Goal: Task Accomplishment & Management: Manage account settings

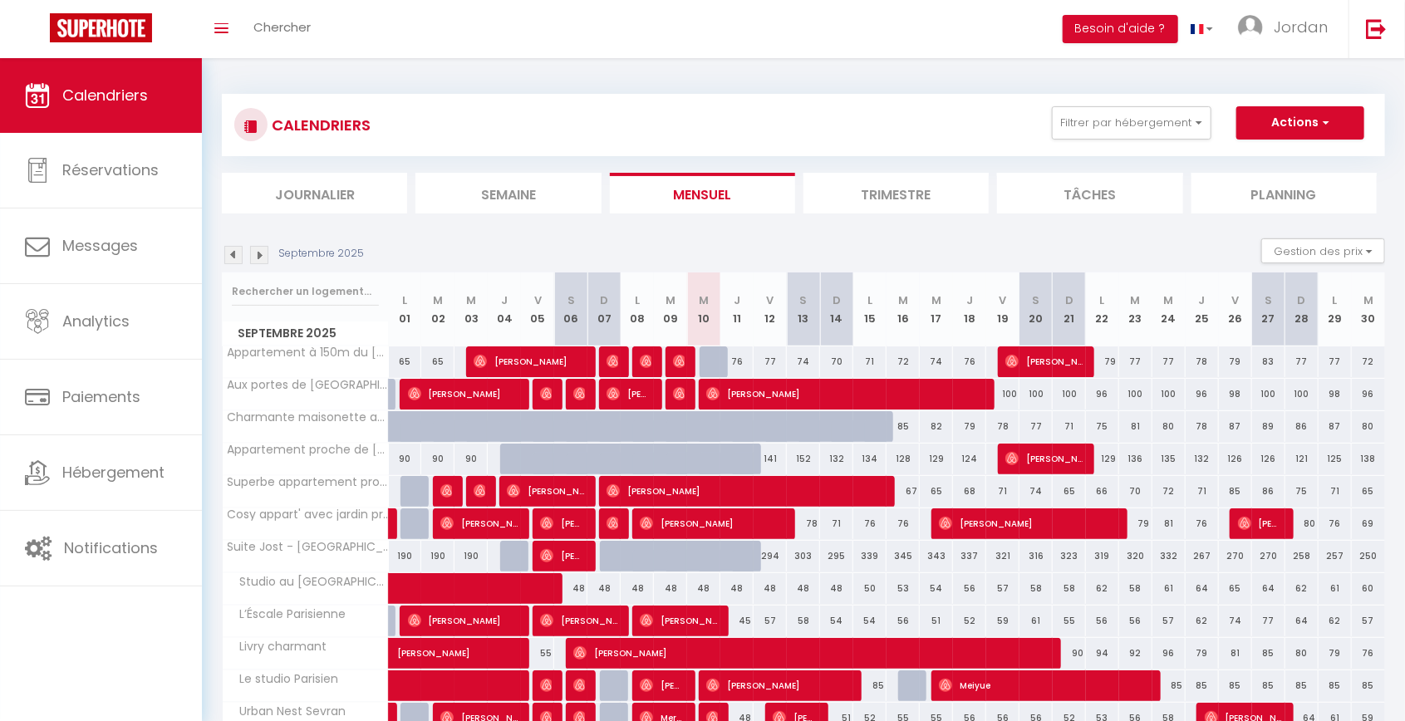
click at [694, 376] on div at bounding box center [678, 363] width 33 height 32
type input "60"
type input "Mer 10 Septembre 2025"
type input "Jeu 11 Septembre 2025"
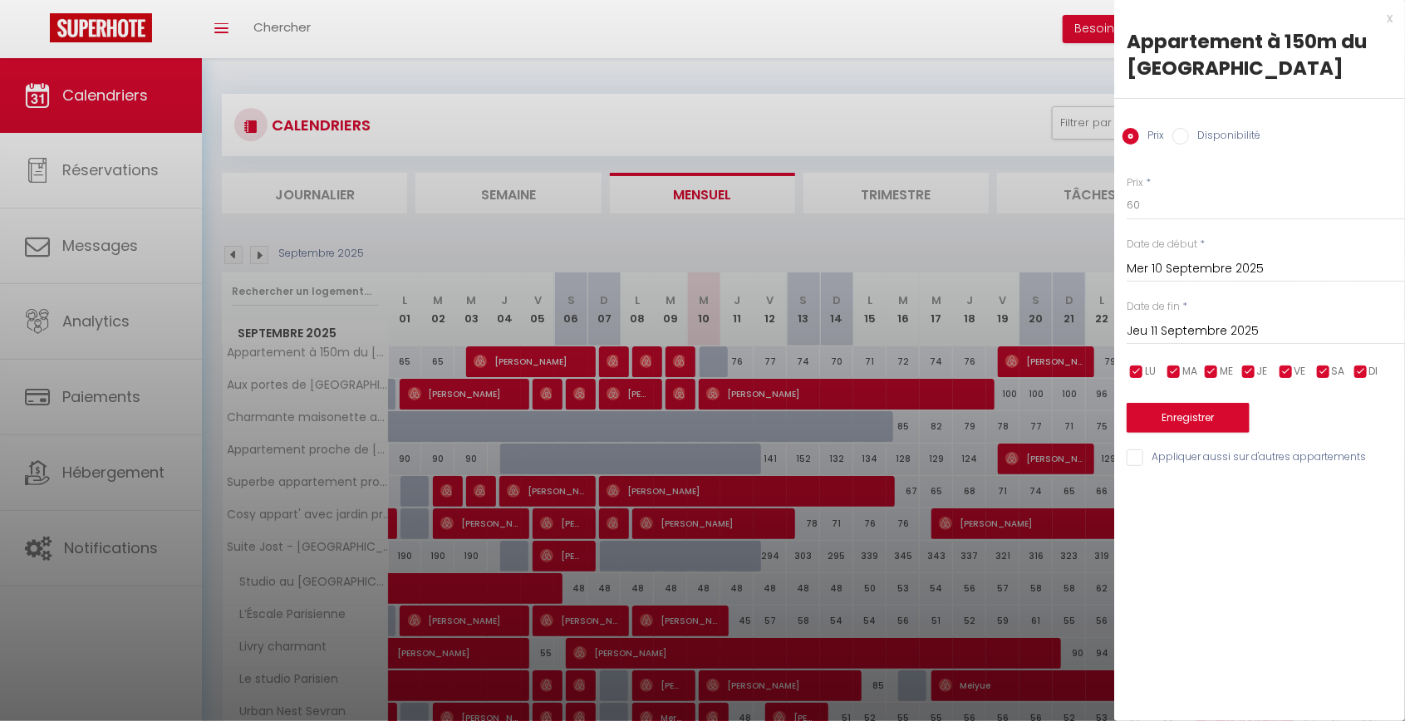
click at [593, 264] on div at bounding box center [702, 360] width 1405 height 721
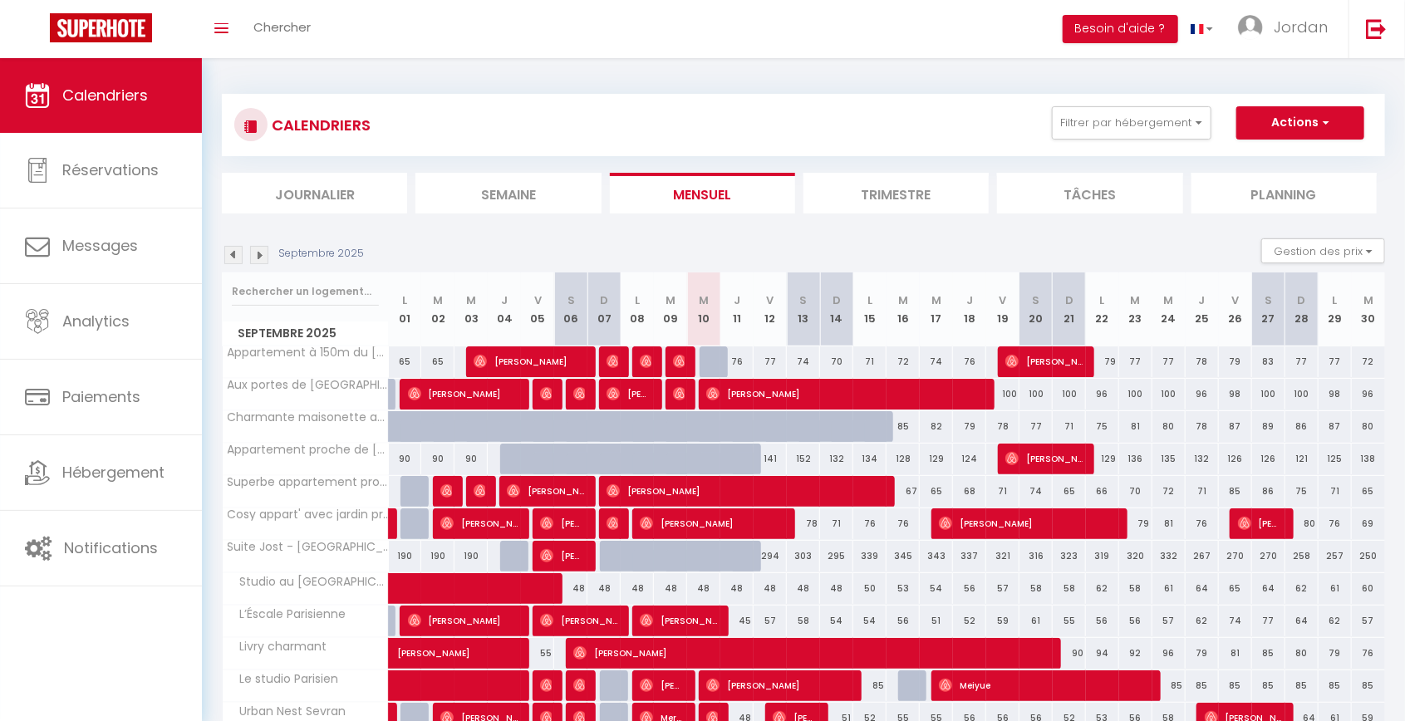
click at [639, 361] on div at bounding box center [648, 363] width 33 height 32
click at [643, 360] on img at bounding box center [646, 361] width 13 height 13
select select "OK"
select select "0"
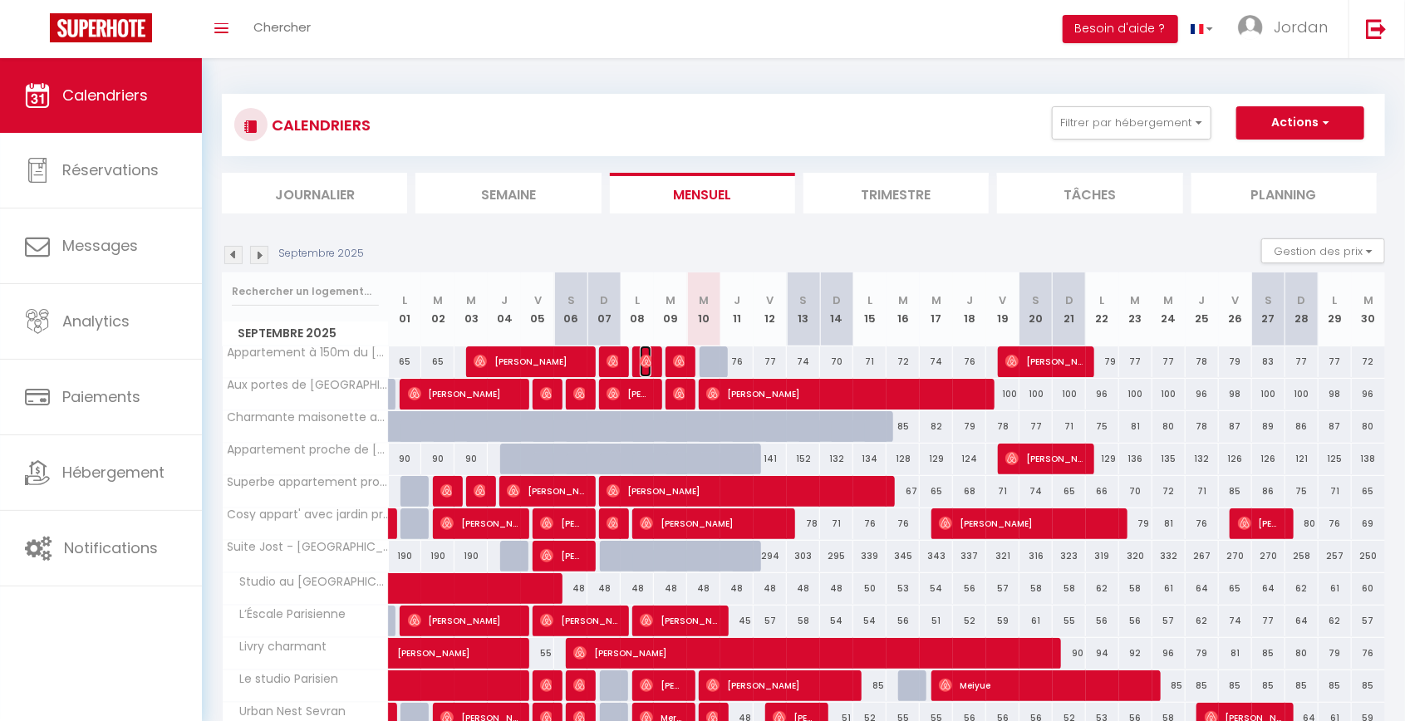
select select "0"
select select "1"
select select
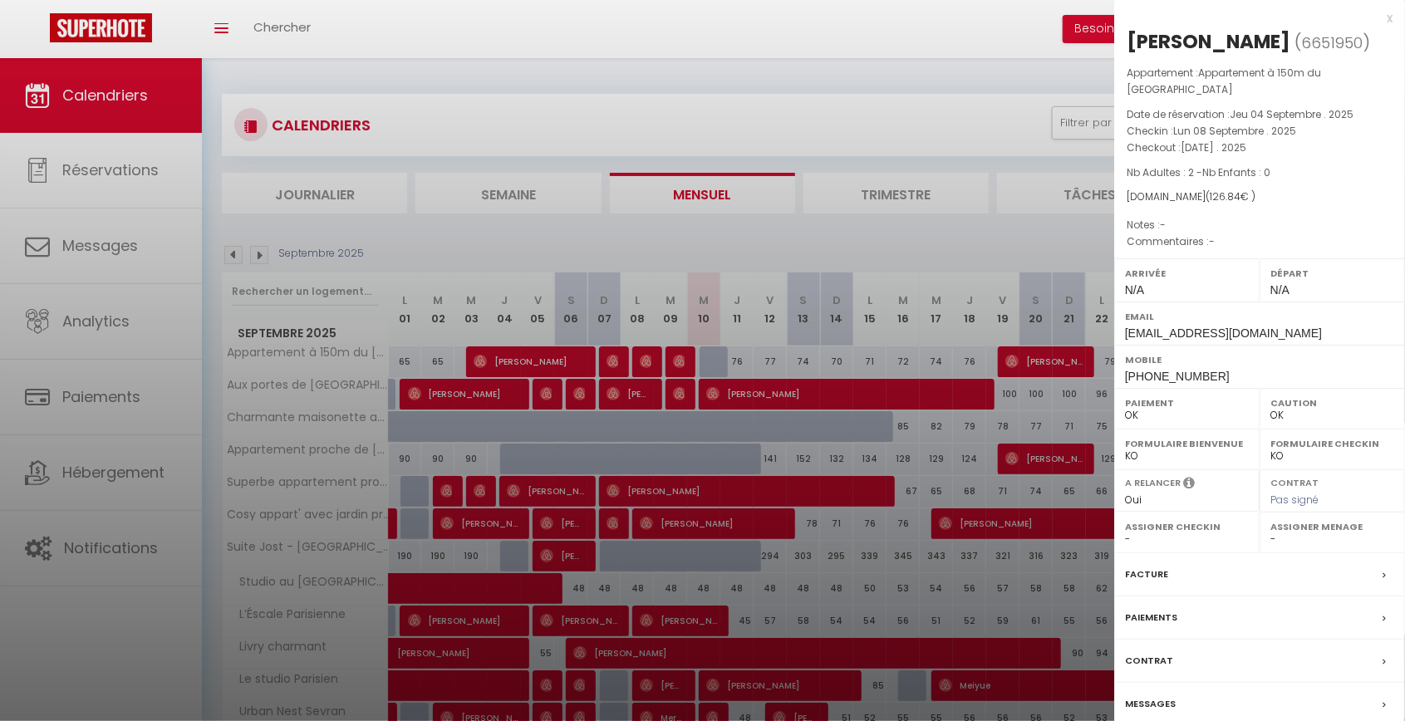
click at [268, 98] on div at bounding box center [702, 360] width 1405 height 721
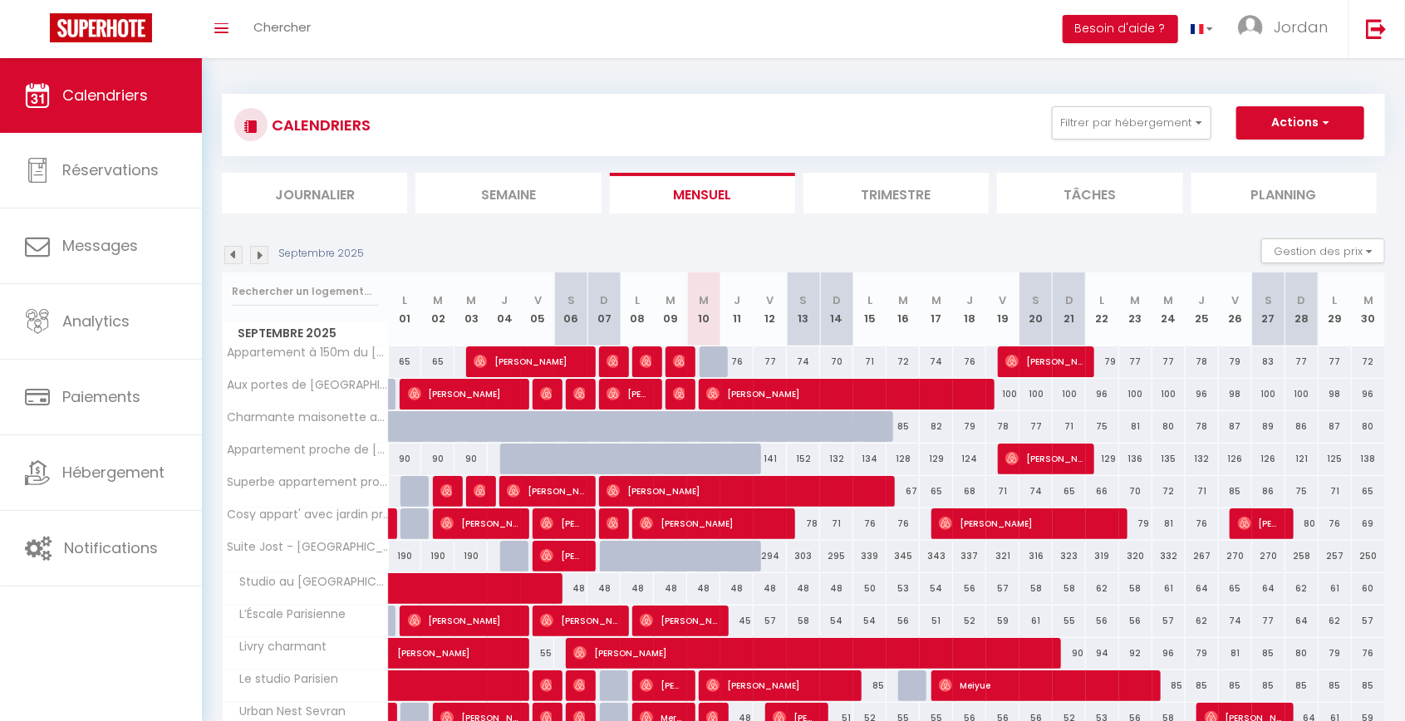
click at [489, 203] on li "Semaine" at bounding box center [508, 193] width 185 height 41
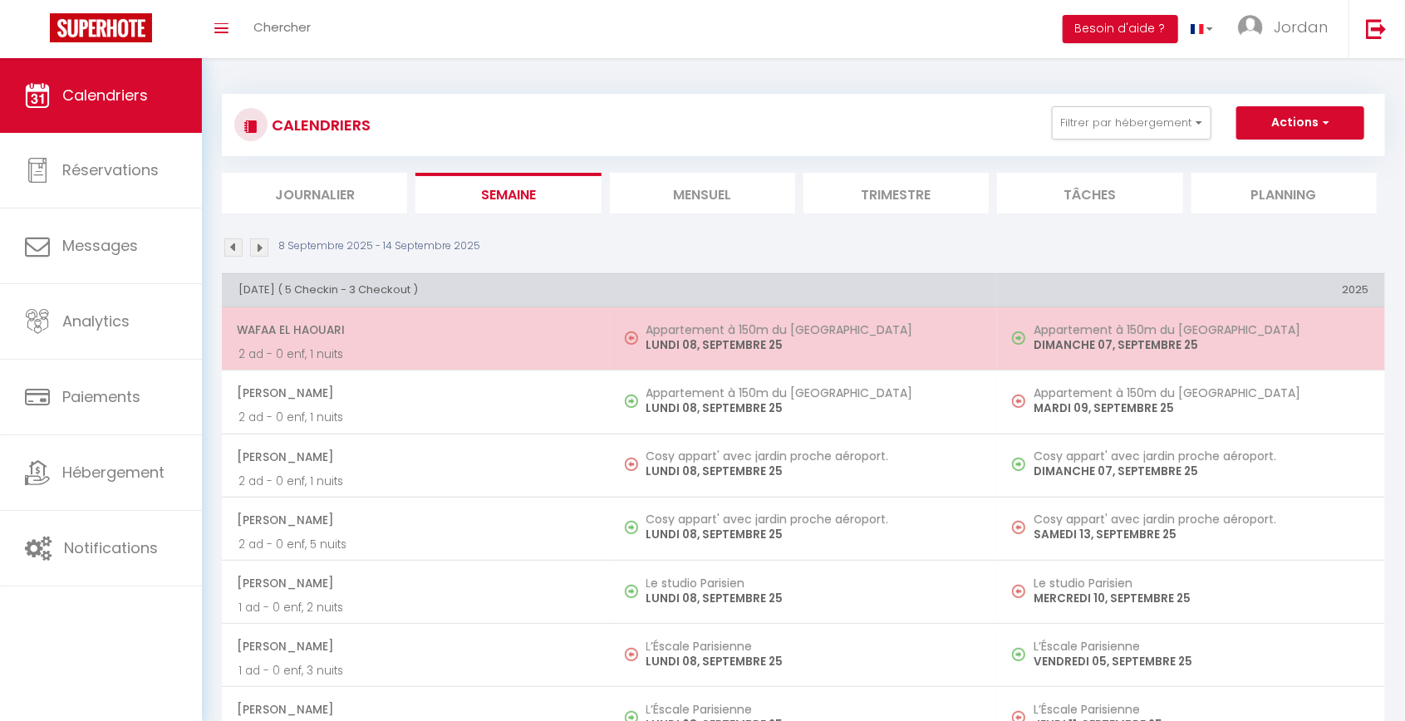
click at [366, 352] on p "2 ad - 0 enf, 1 nuits" at bounding box center [416, 354] width 355 height 17
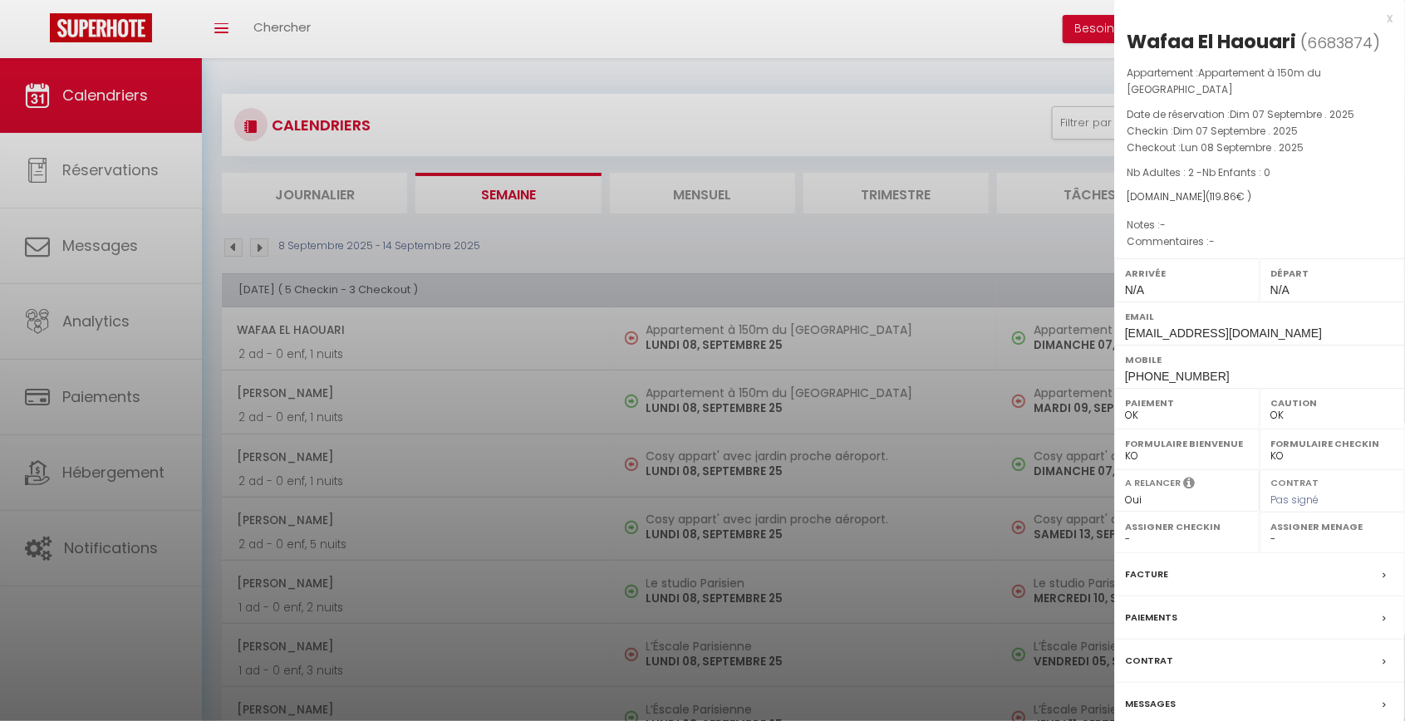
click at [300, 370] on div at bounding box center [702, 360] width 1405 height 721
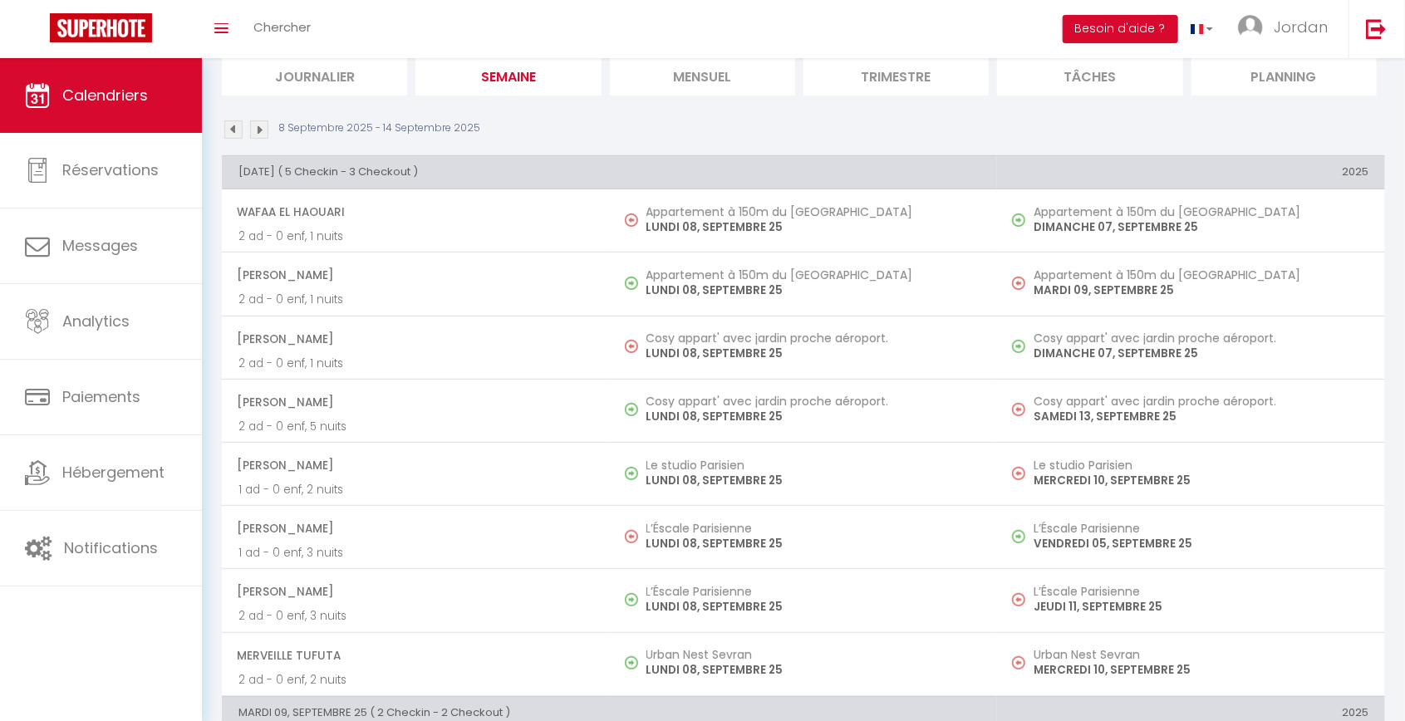
scroll to position [119, 0]
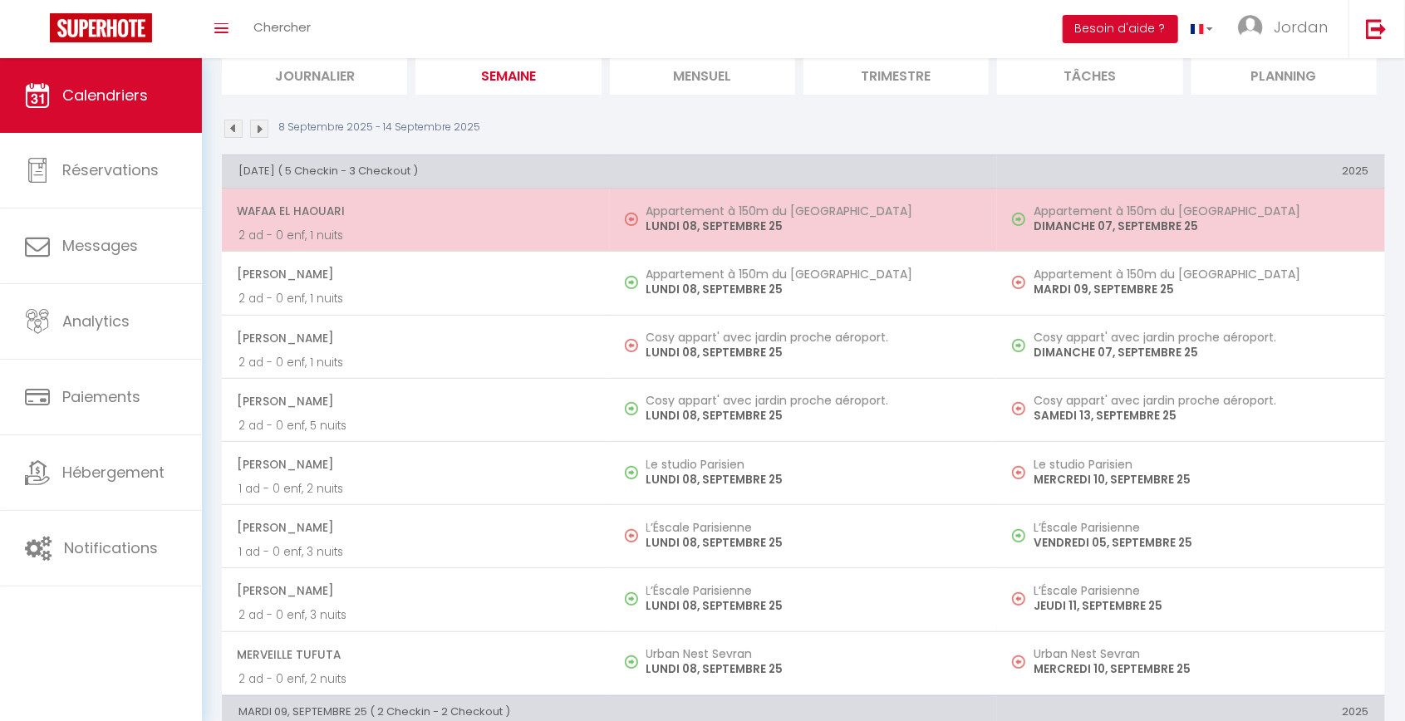
click at [287, 227] on p "2 ad - 0 enf, 1 nuits" at bounding box center [416, 235] width 355 height 17
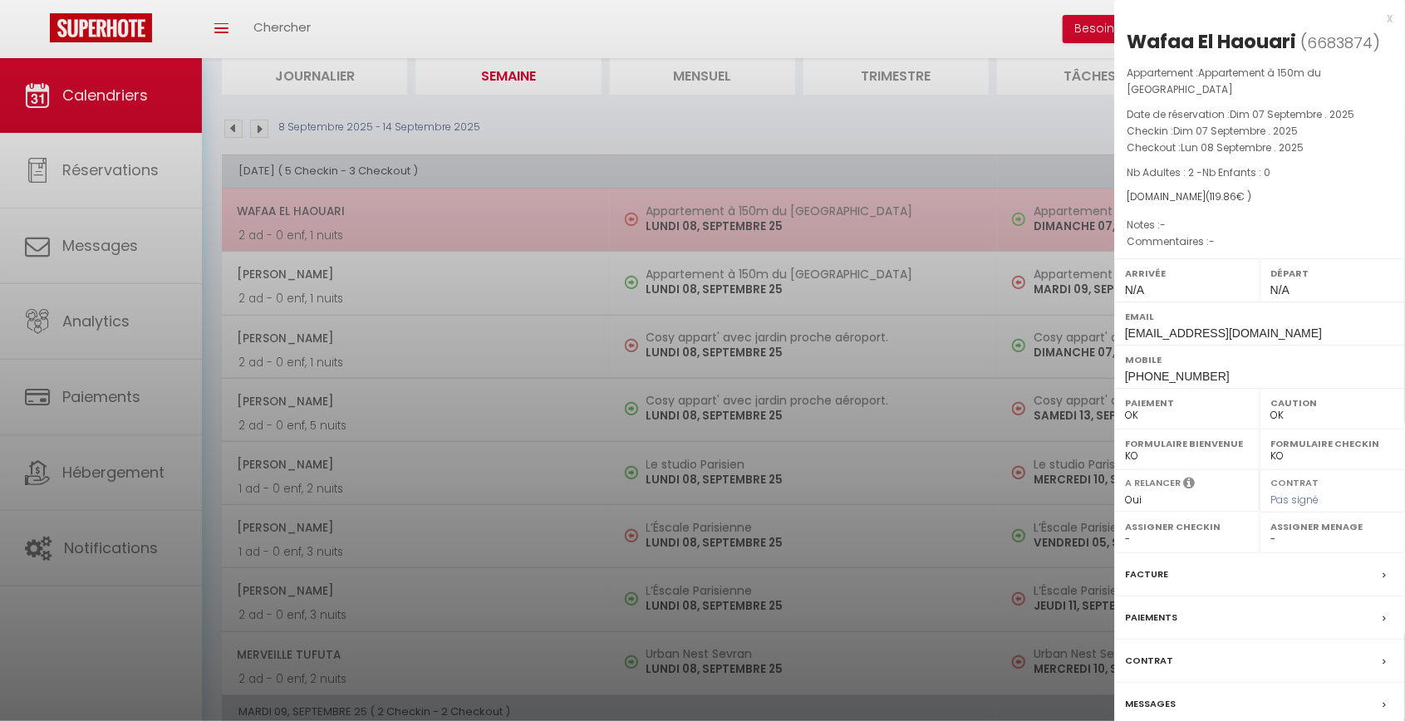
scroll to position [98, 0]
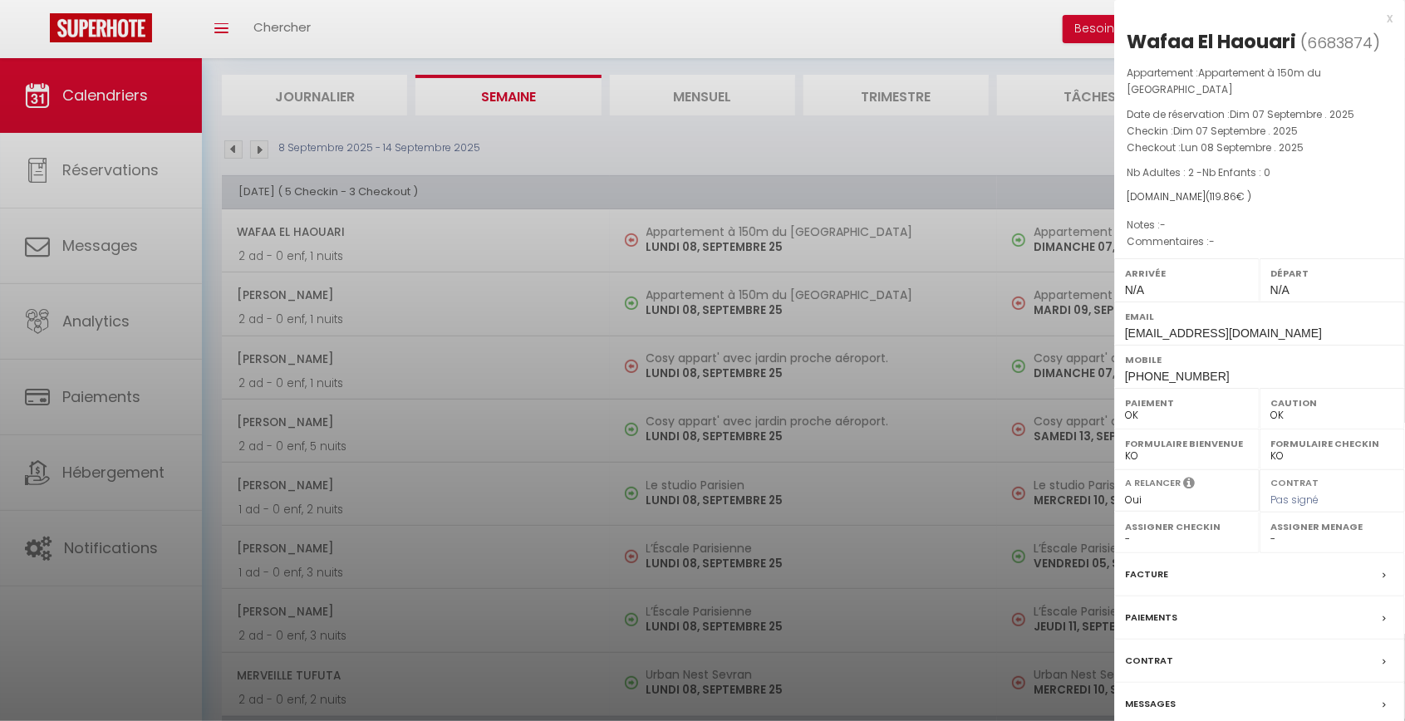
click at [1142, 609] on label "Paiements" at bounding box center [1151, 617] width 52 height 17
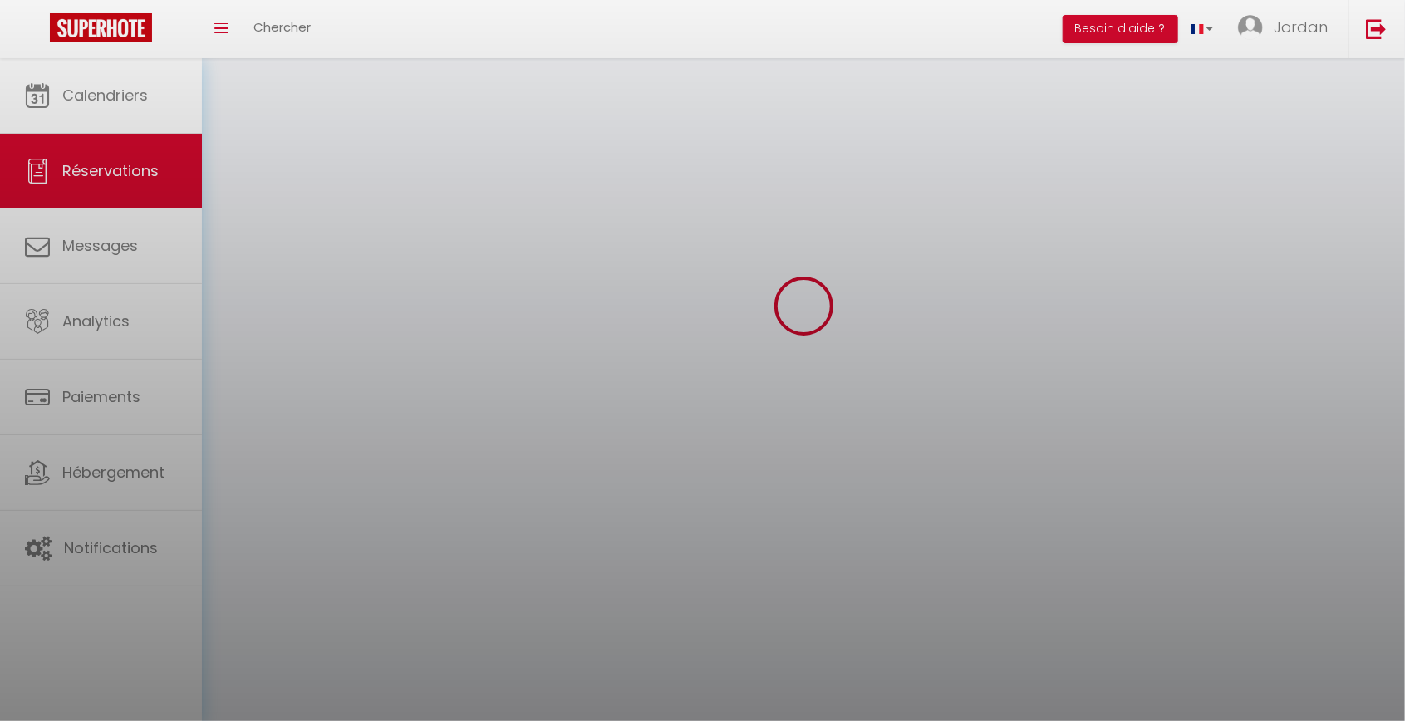
scroll to position [130, 0]
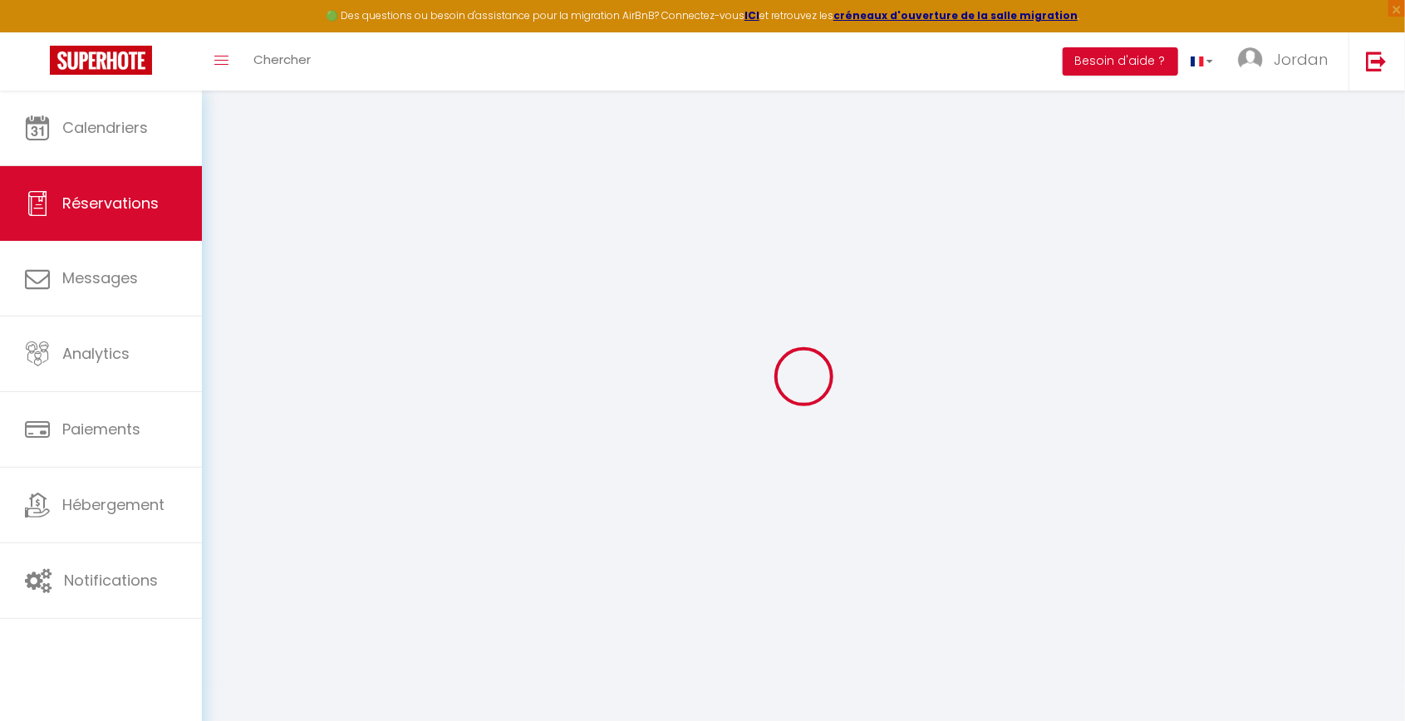
select select
checkbox input "false"
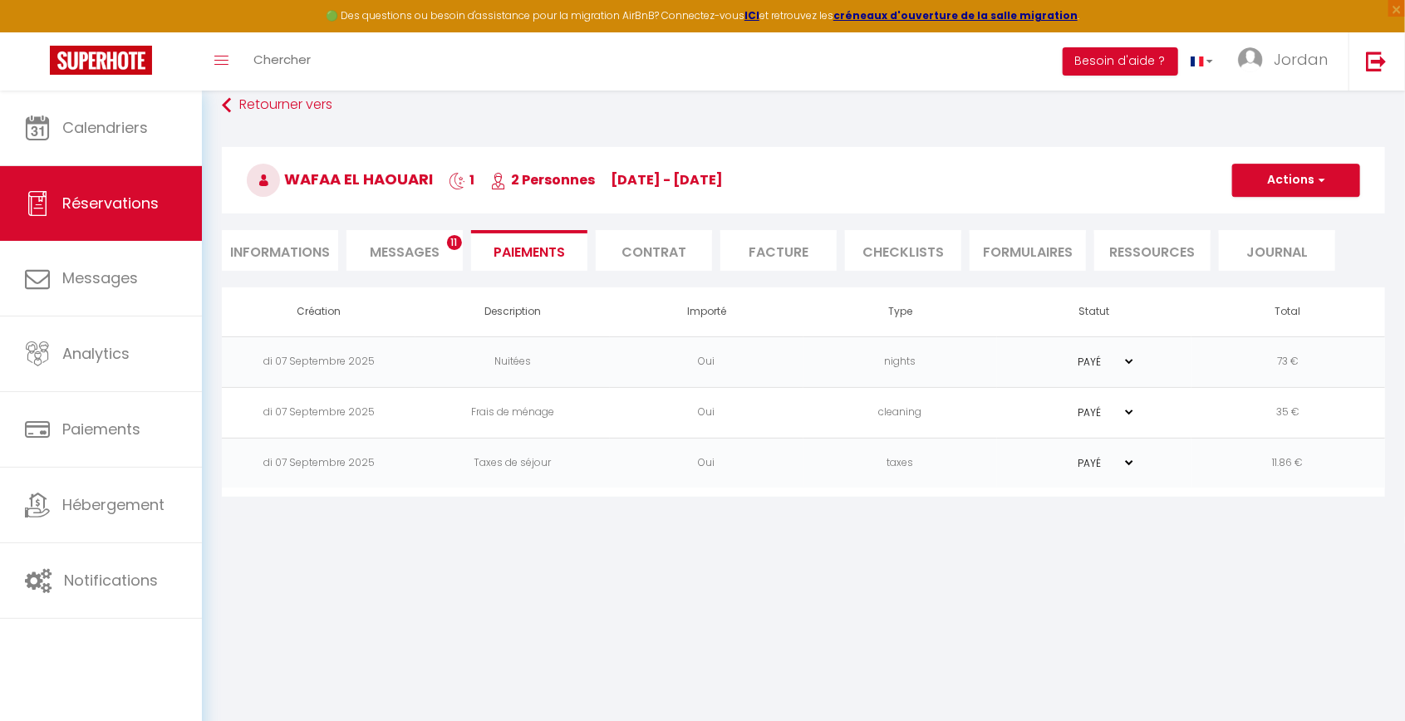
click at [946, 230] on li "CHECKLISTS" at bounding box center [903, 250] width 116 height 41
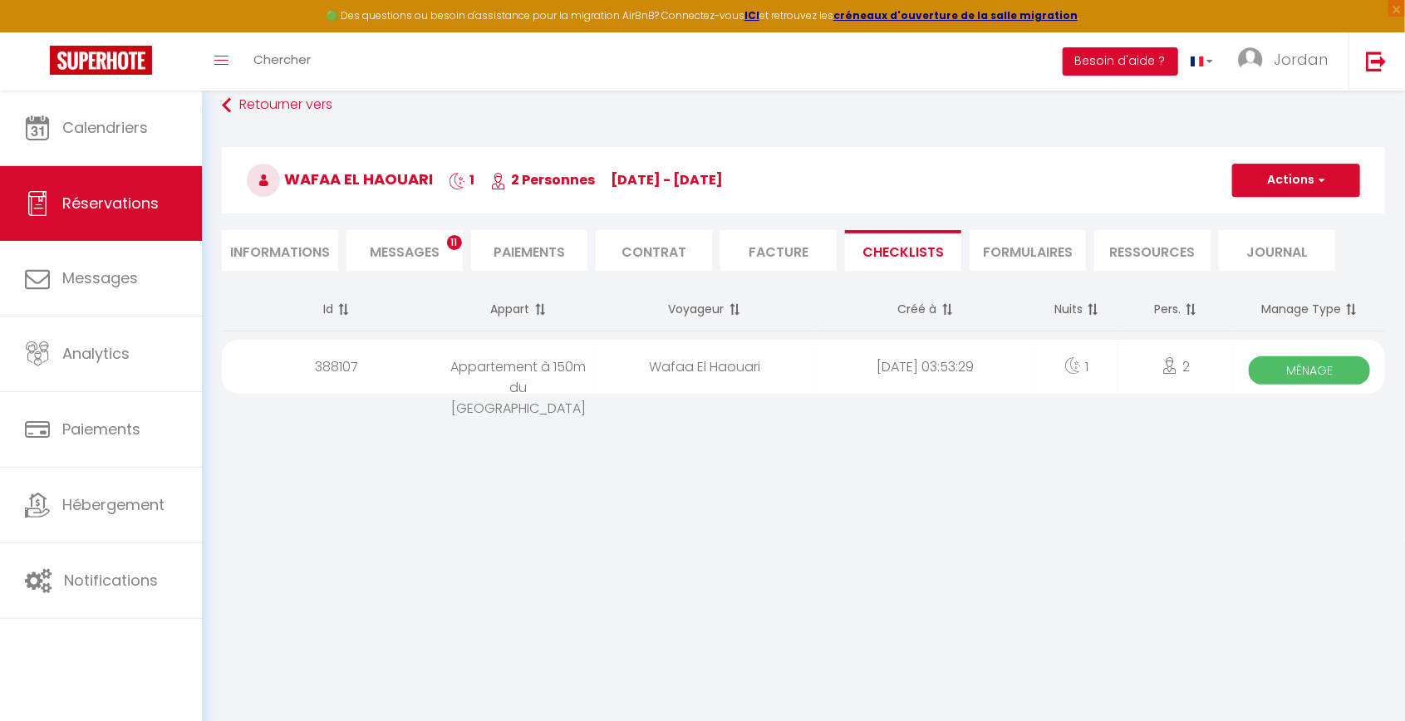
click at [842, 343] on div "2025-09-10 03:53:29" at bounding box center [925, 367] width 221 height 54
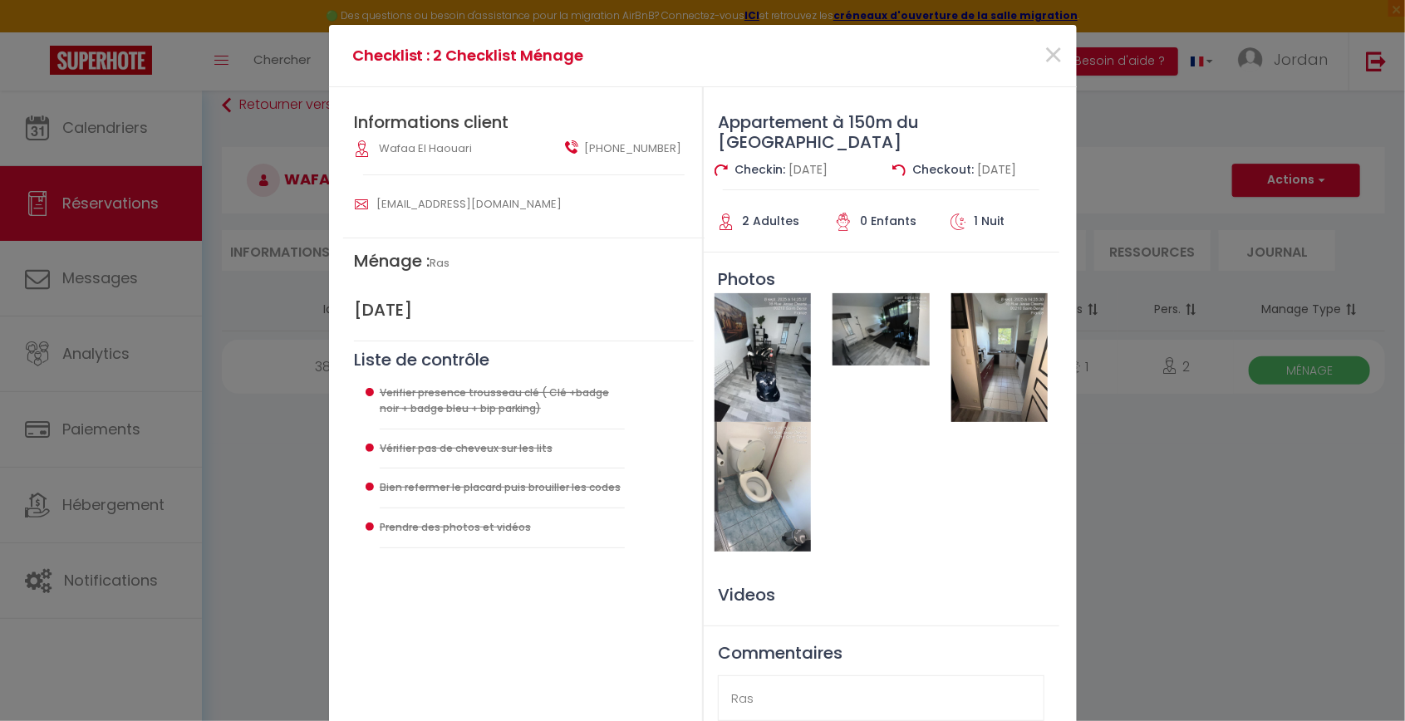
click at [785, 386] on img at bounding box center [763, 357] width 96 height 129
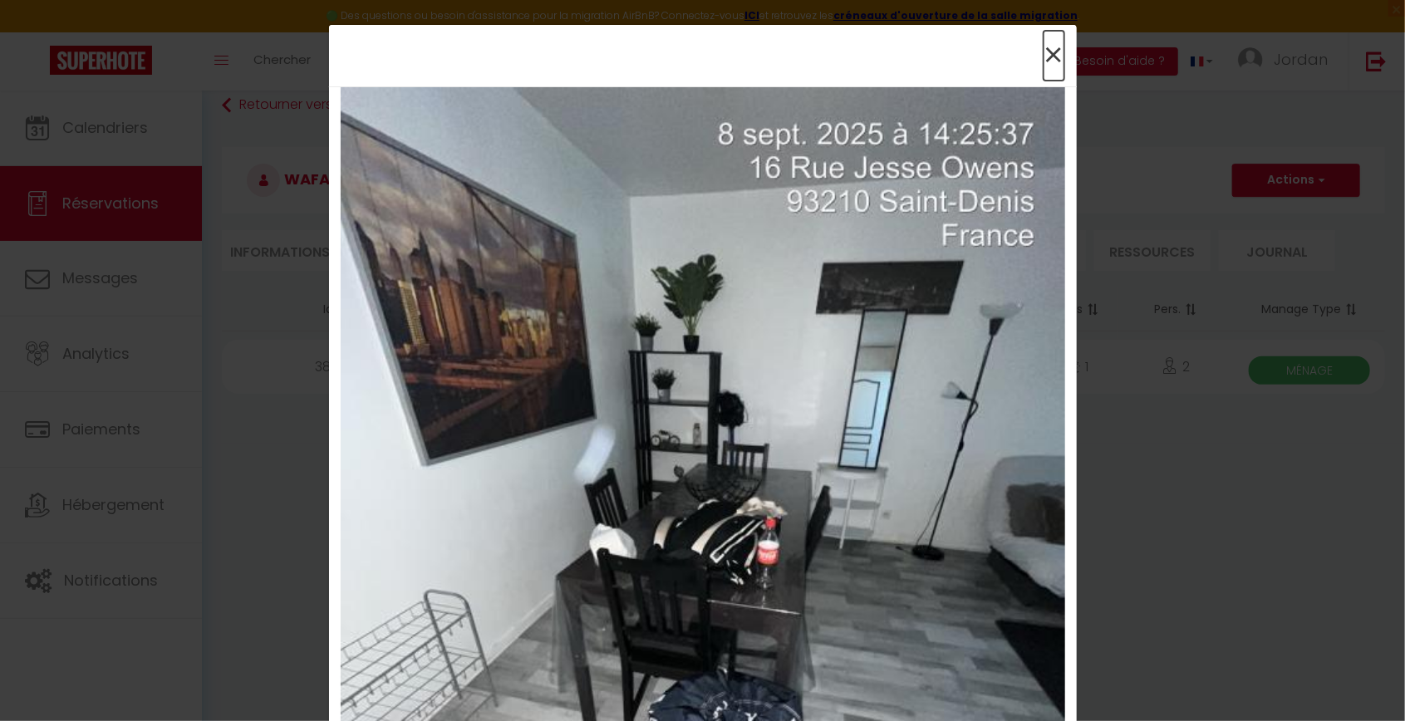
click at [1044, 63] on span "×" at bounding box center [1054, 56] width 21 height 50
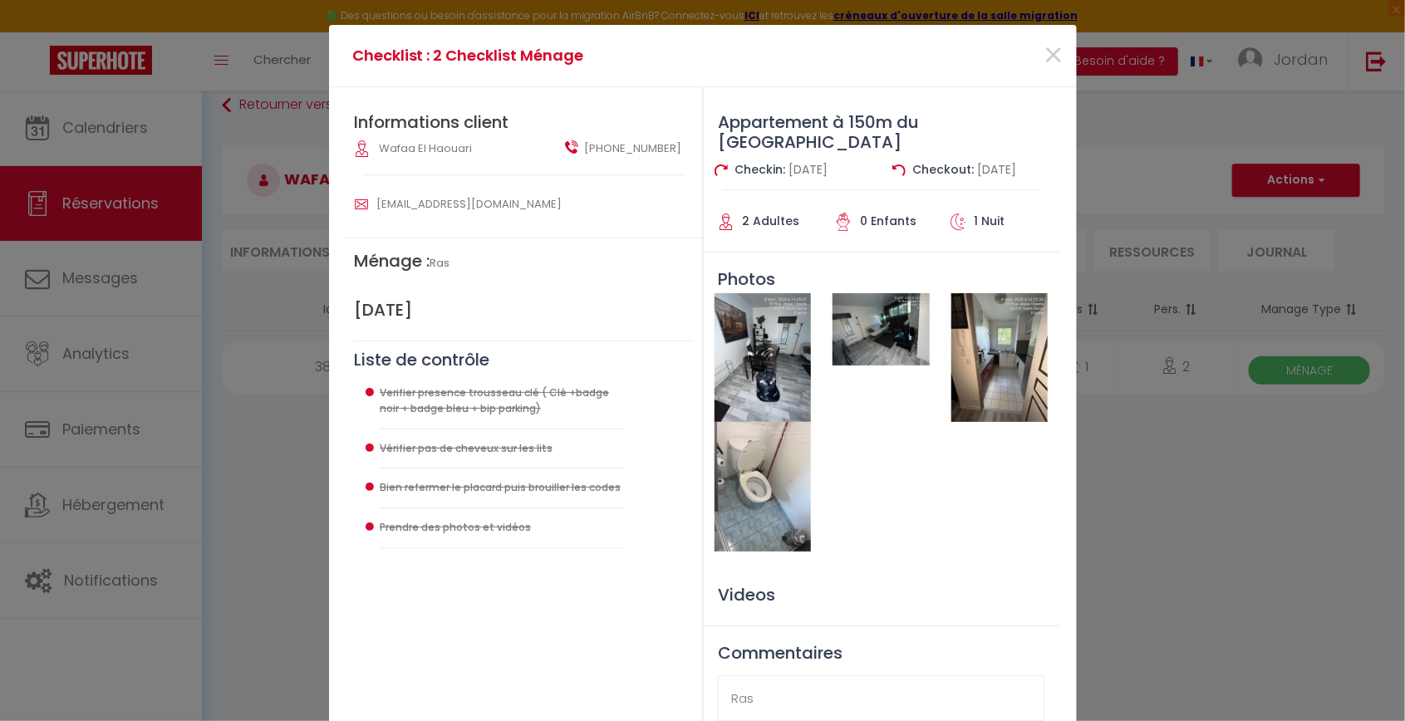
scroll to position [40, 0]
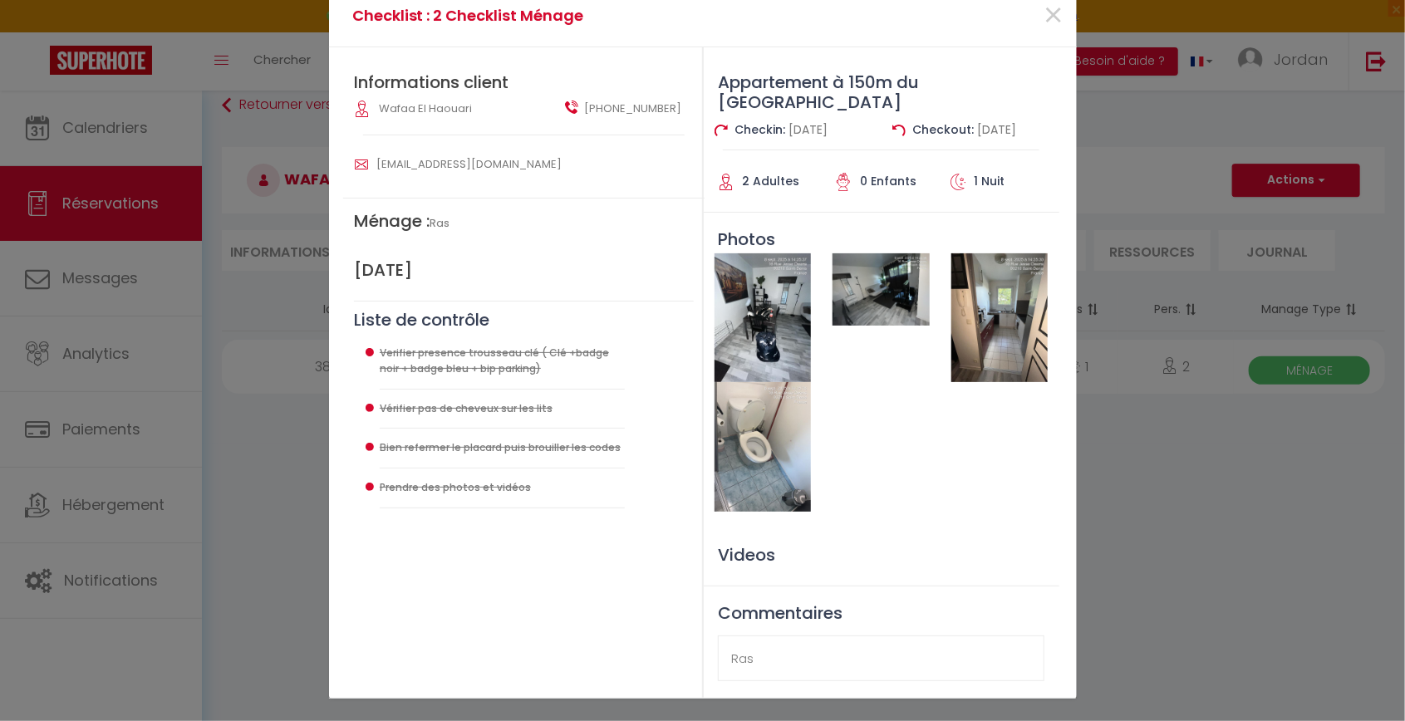
click at [911, 273] on img at bounding box center [881, 289] width 96 height 72
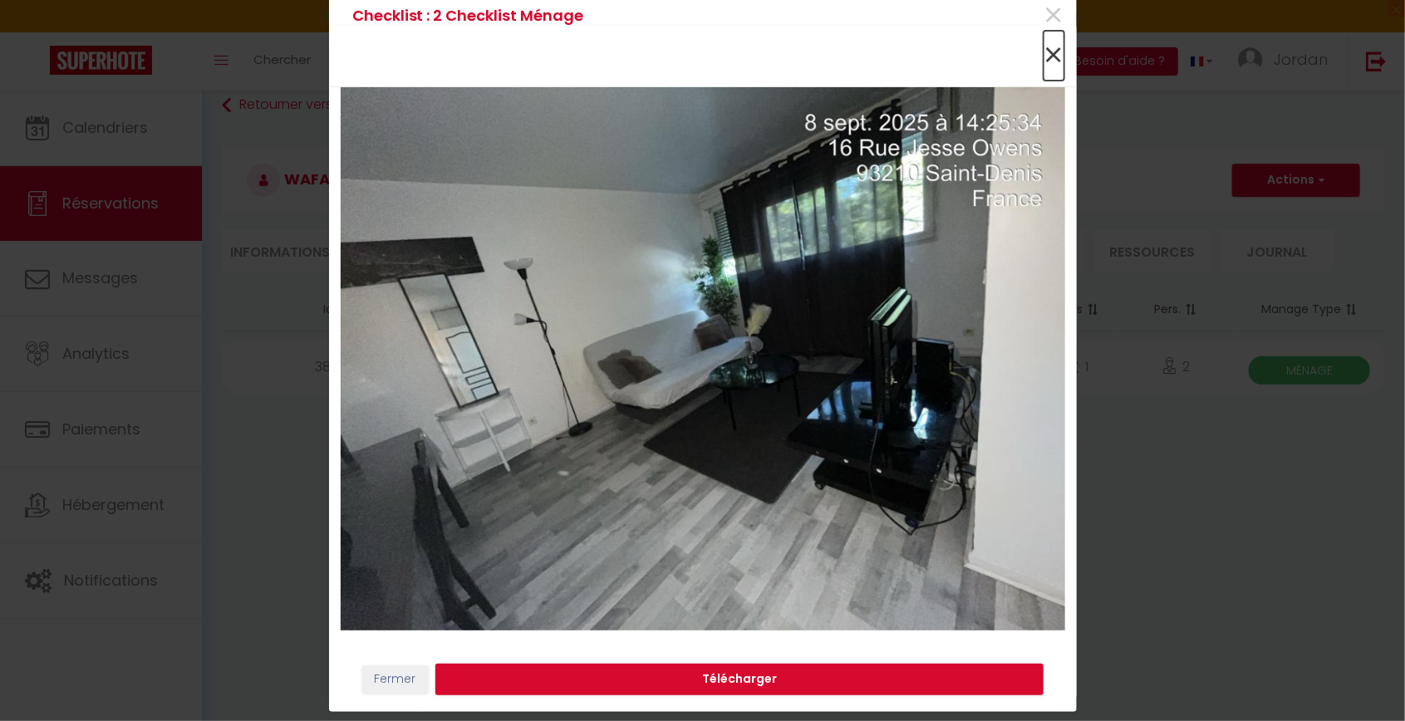
click at [1060, 44] on span "×" at bounding box center [1054, 56] width 21 height 50
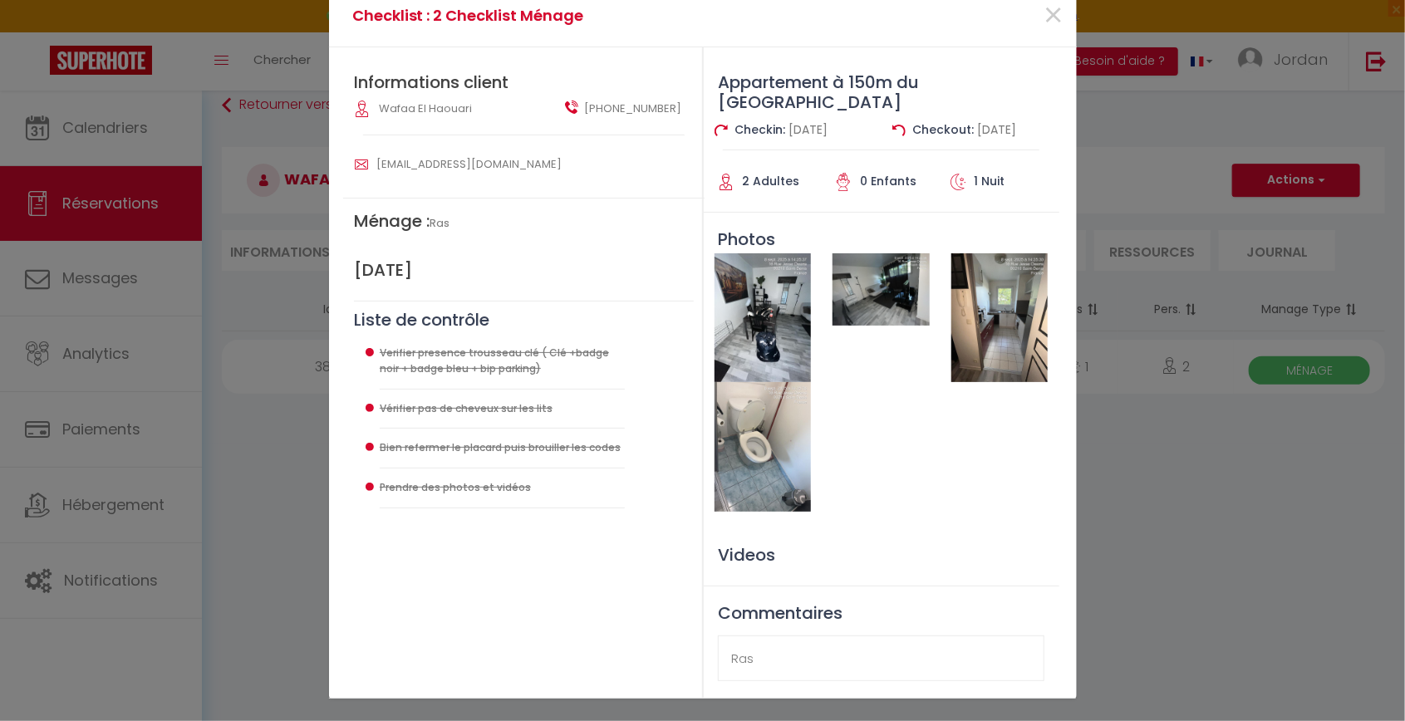
click at [977, 332] on img at bounding box center [1000, 317] width 96 height 129
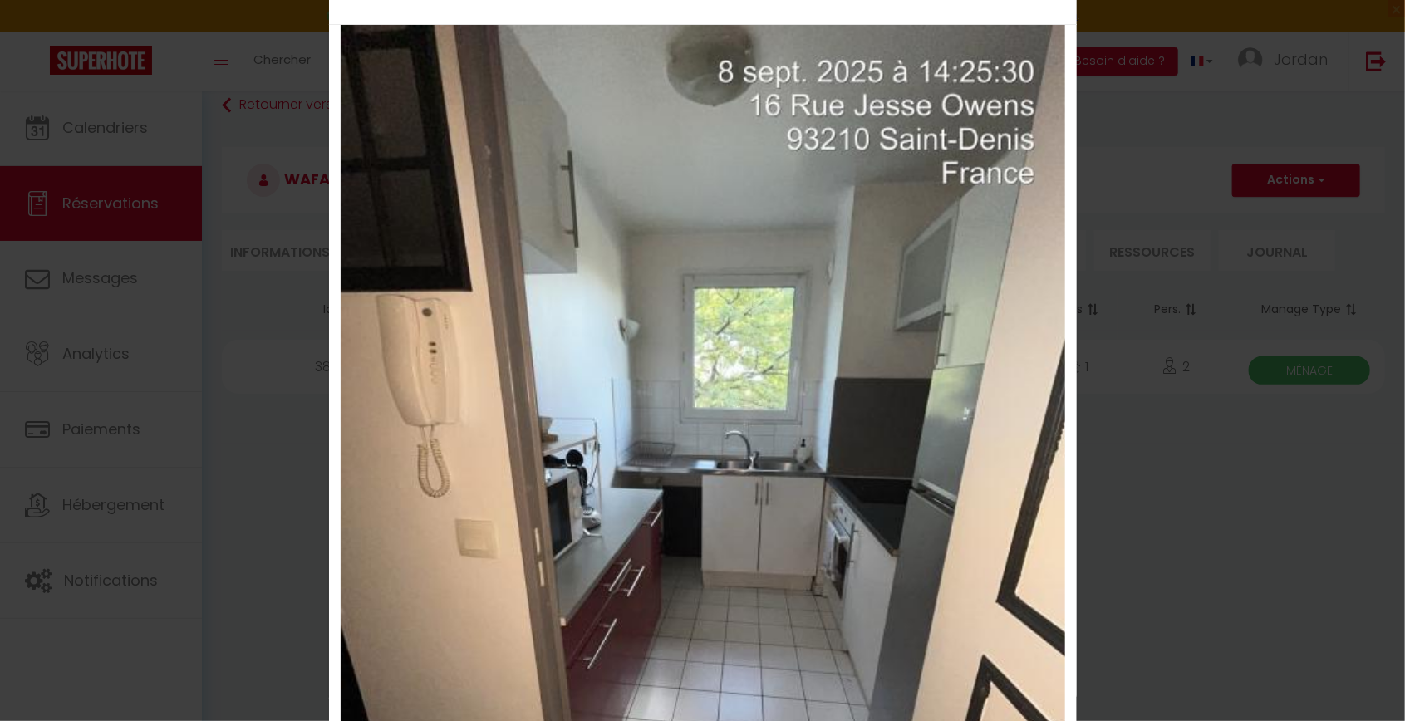
scroll to position [0, 0]
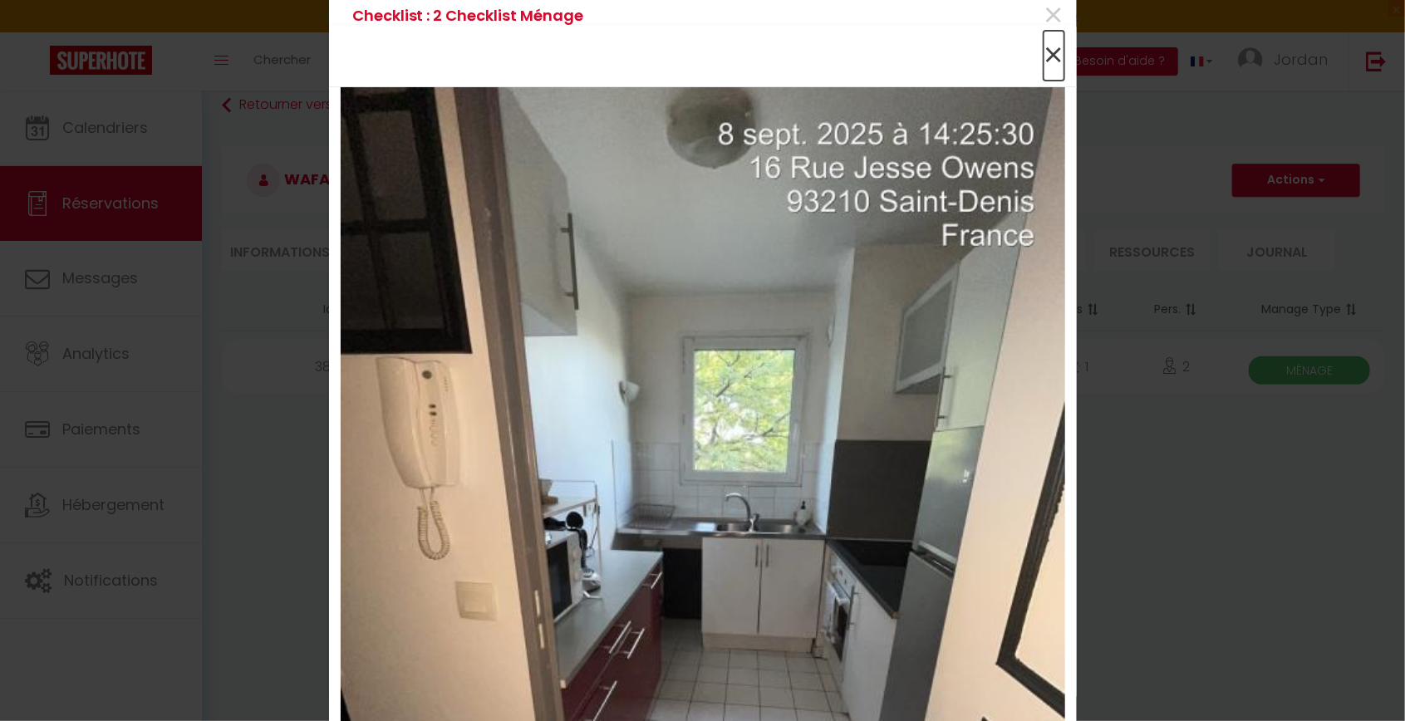
click at [1054, 61] on span "×" at bounding box center [1054, 56] width 21 height 50
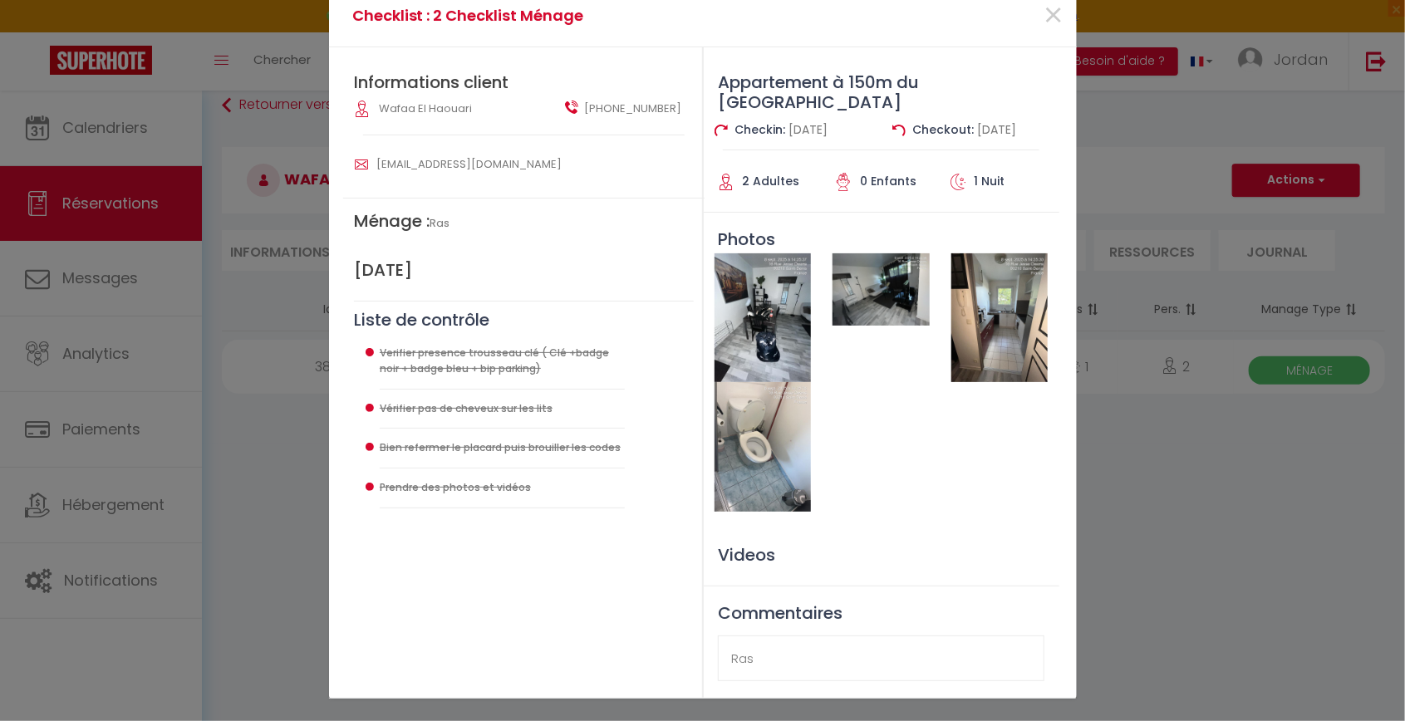
click at [789, 416] on img at bounding box center [763, 446] width 96 height 129
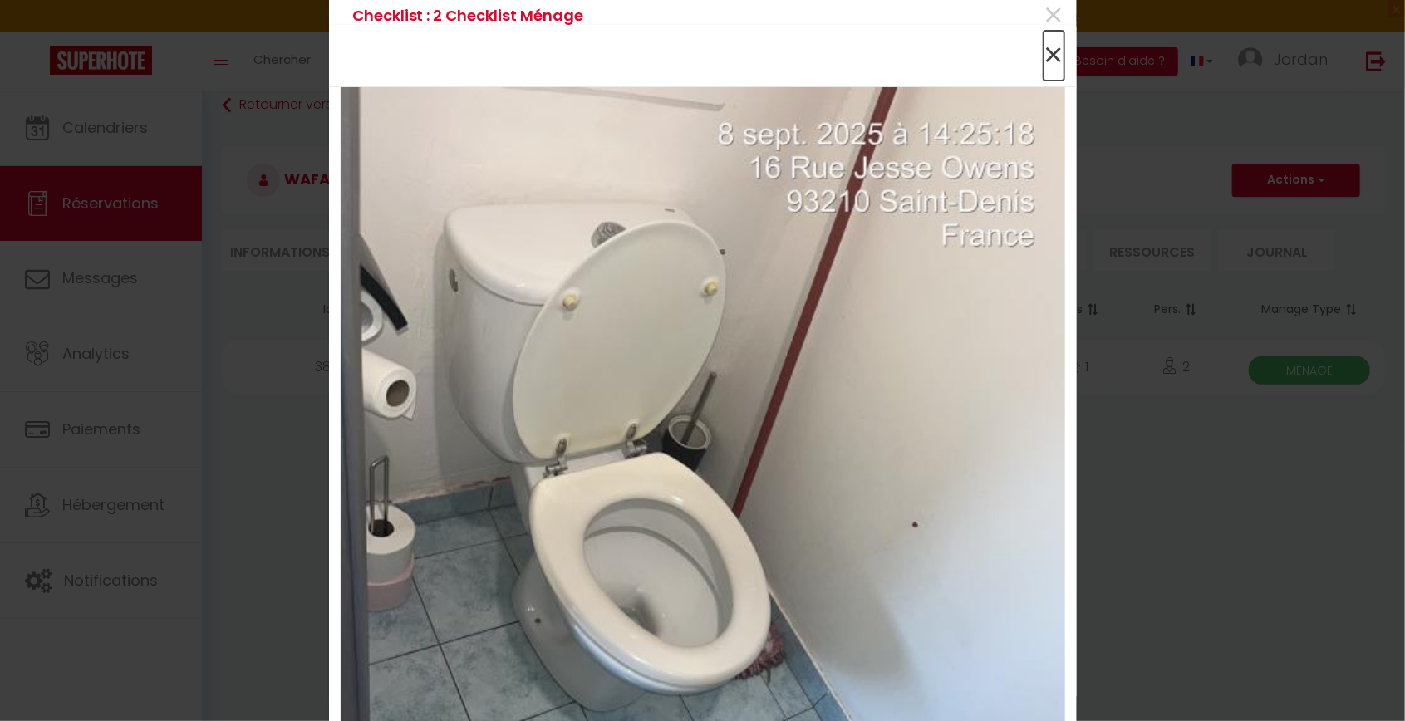
click at [1057, 57] on span "×" at bounding box center [1054, 56] width 21 height 50
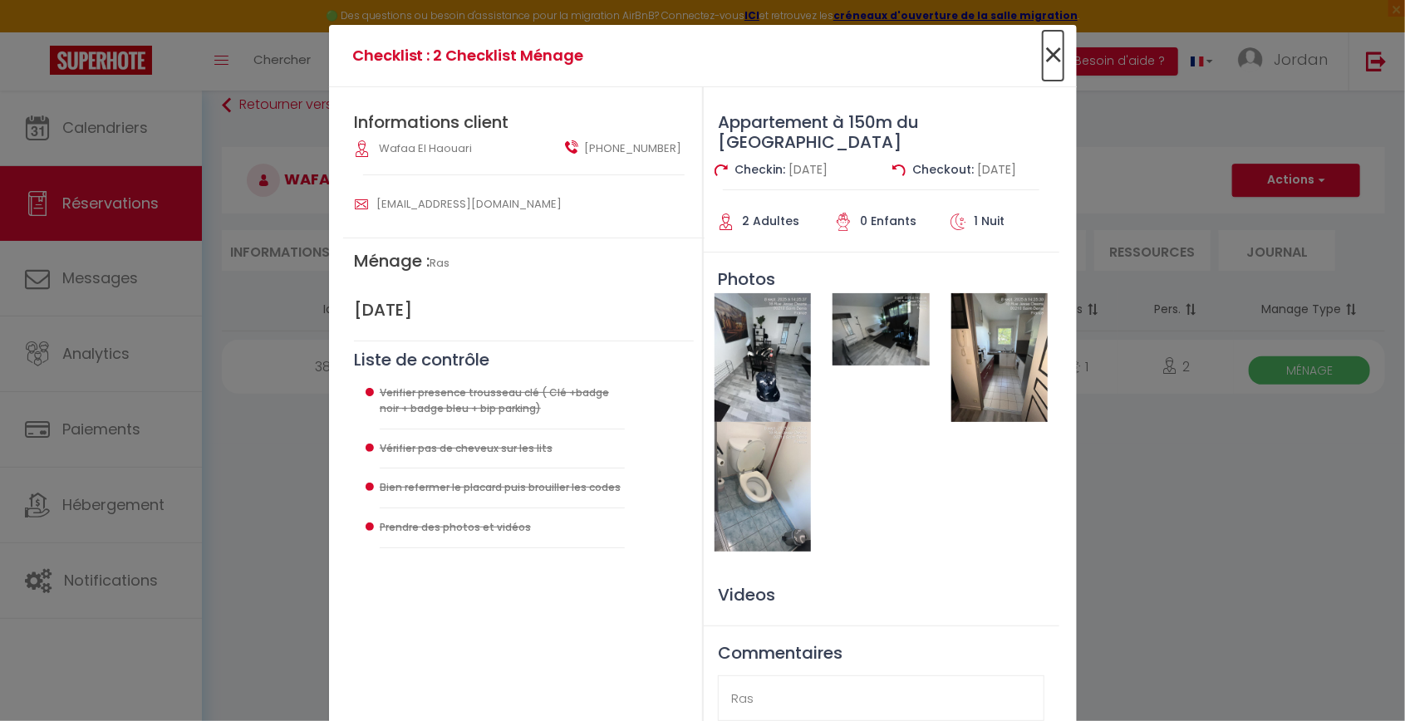
click at [1044, 58] on span "×" at bounding box center [1053, 56] width 21 height 50
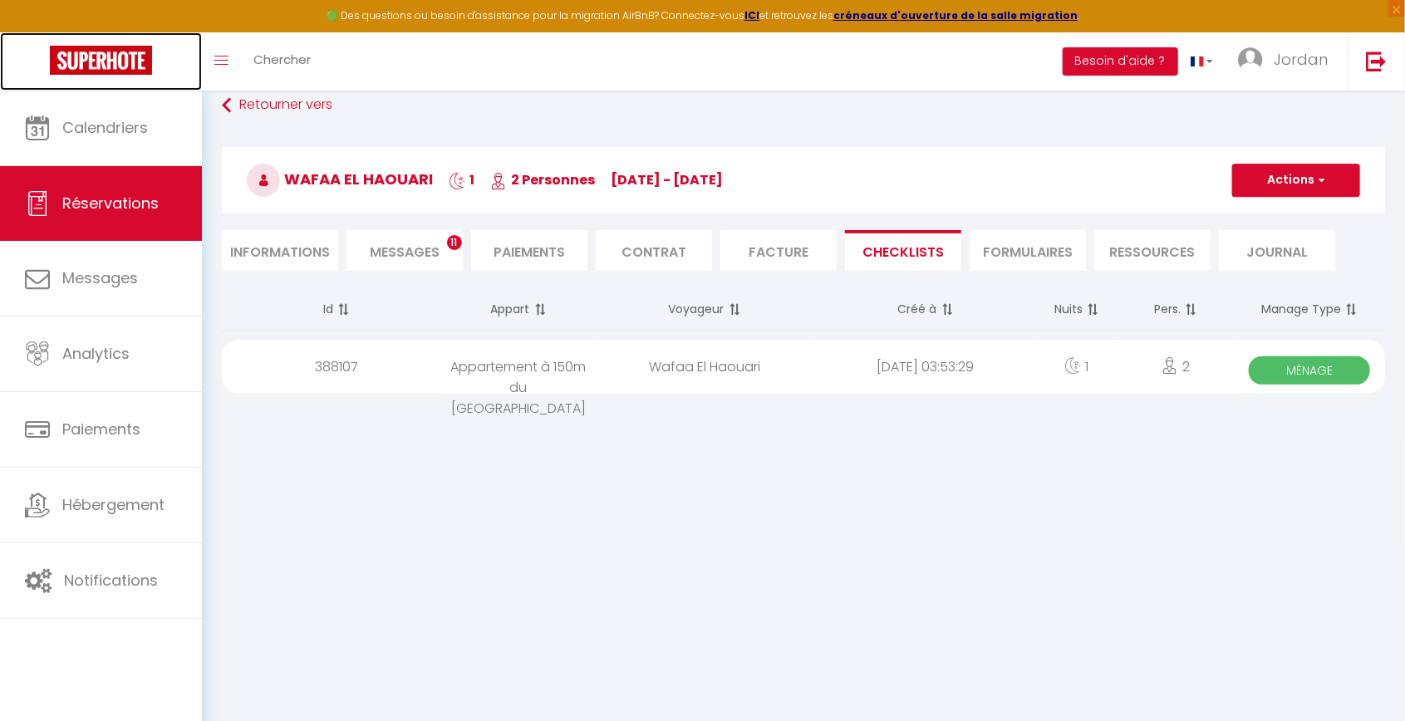
click at [100, 70] on img at bounding box center [101, 60] width 102 height 29
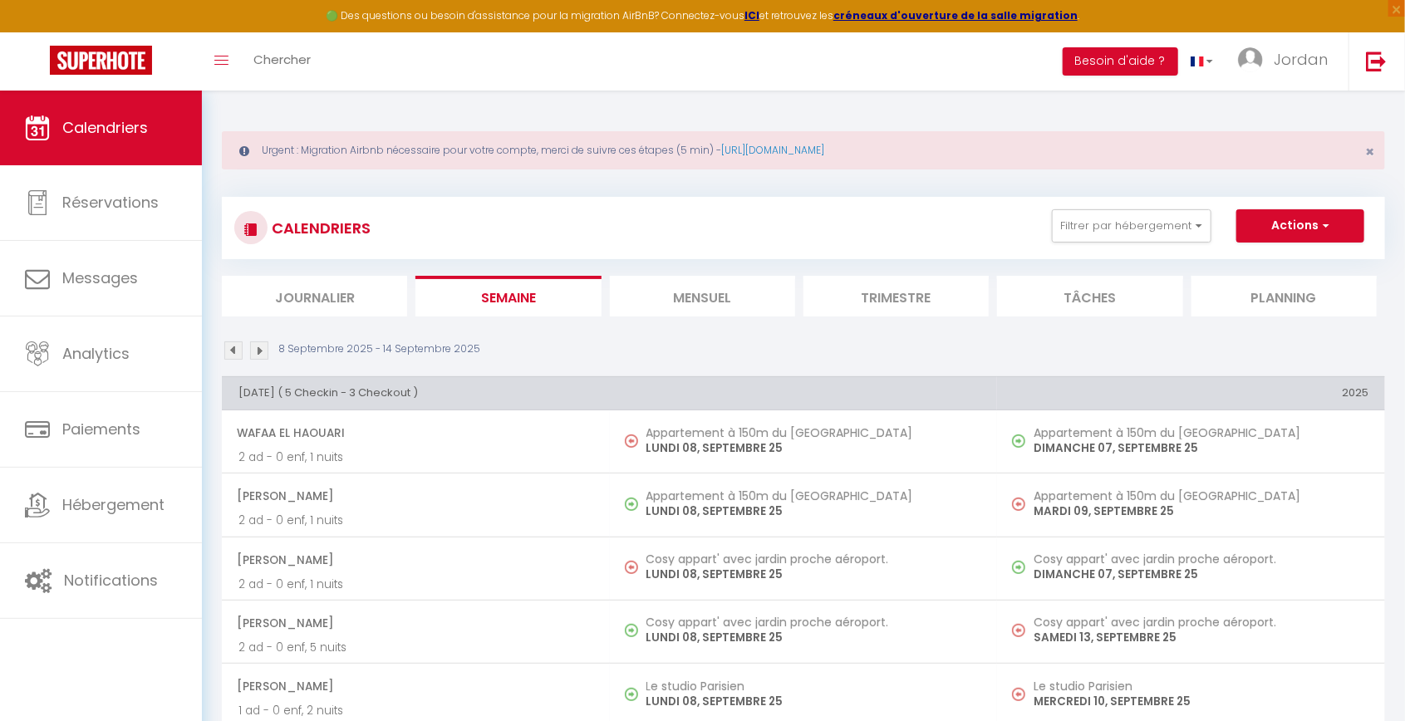
click at [229, 347] on img at bounding box center [233, 351] width 18 height 18
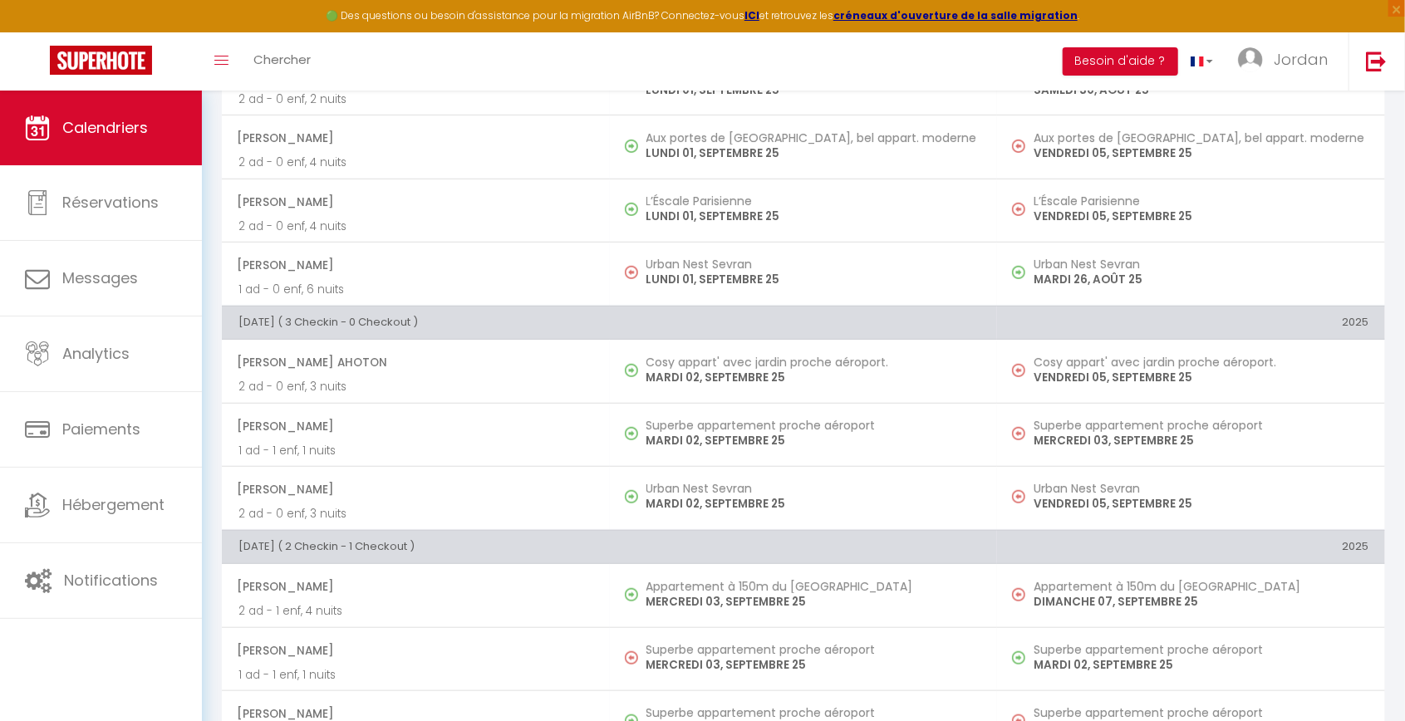
scroll to position [370, 0]
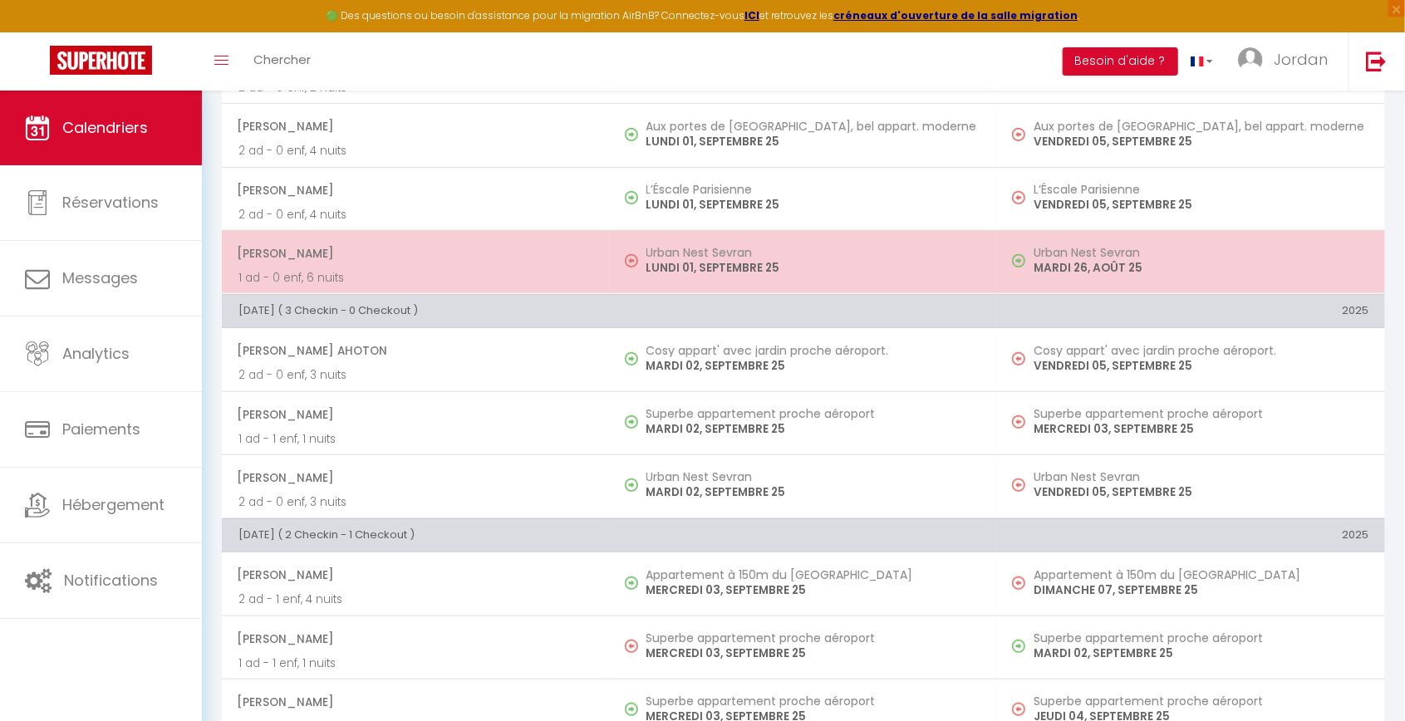
click at [337, 263] on span "[PERSON_NAME]" at bounding box center [415, 254] width 357 height 32
select select "OK"
select select "0"
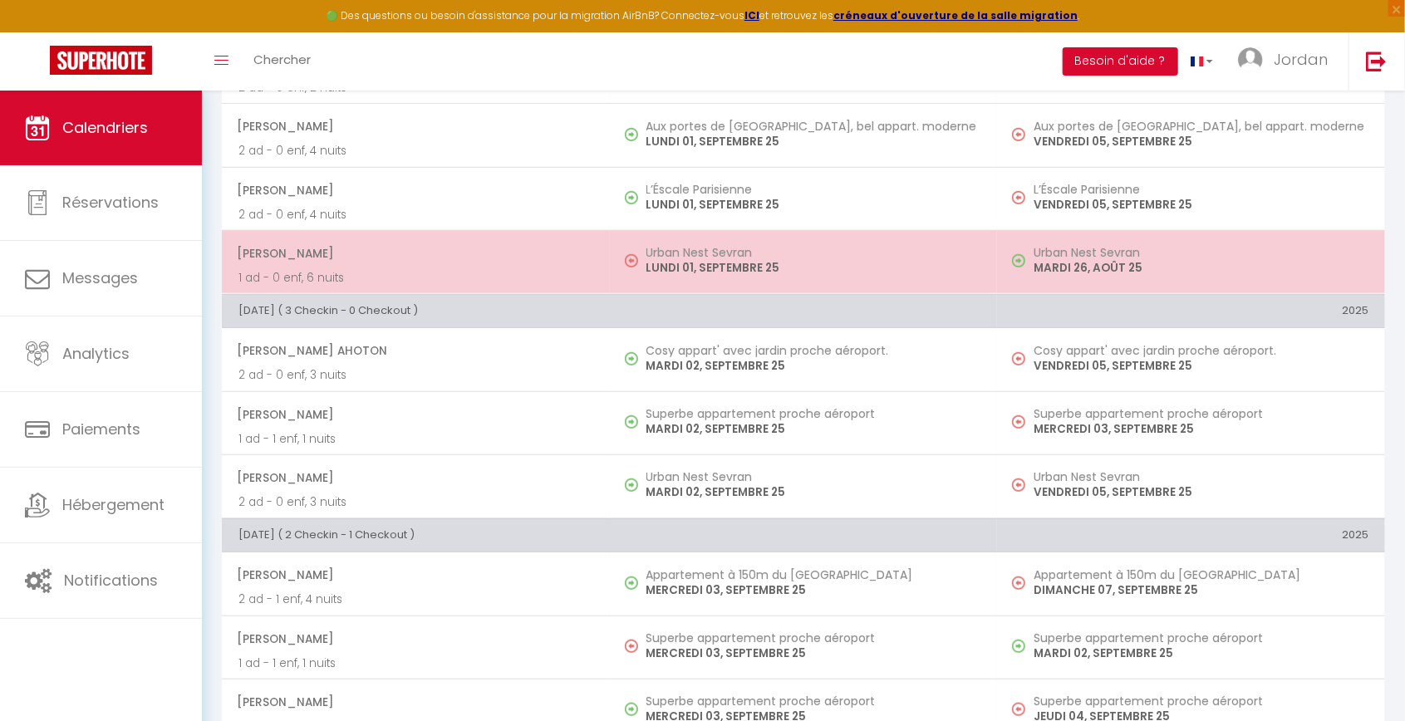
select select "1"
select select
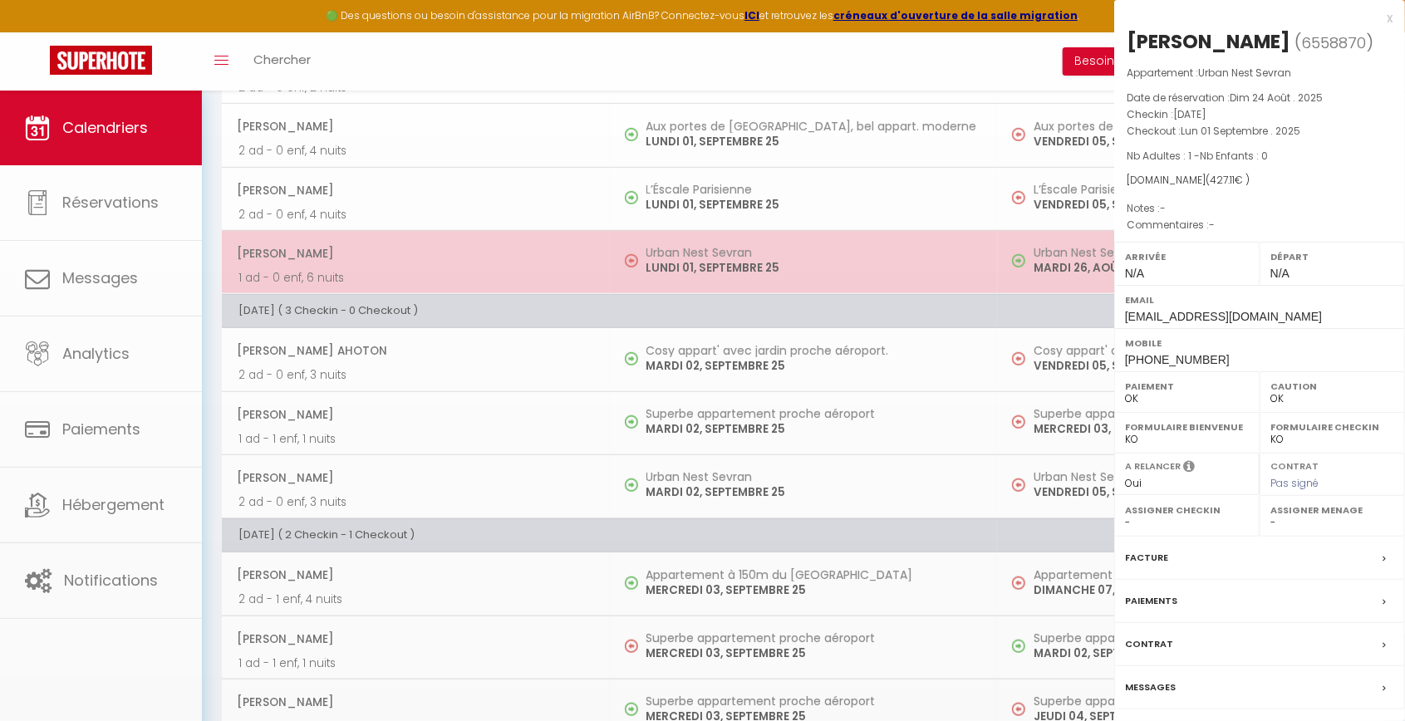
select select "50529"
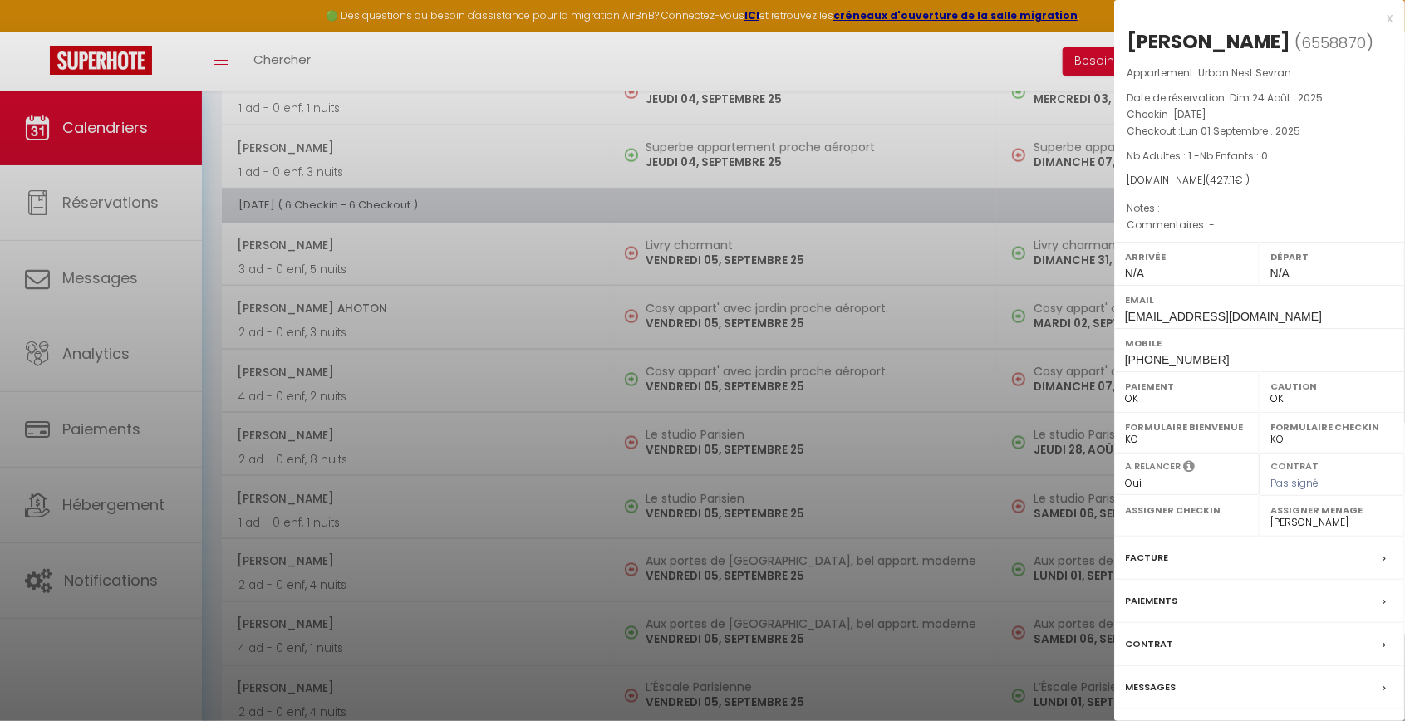
scroll to position [1138, 0]
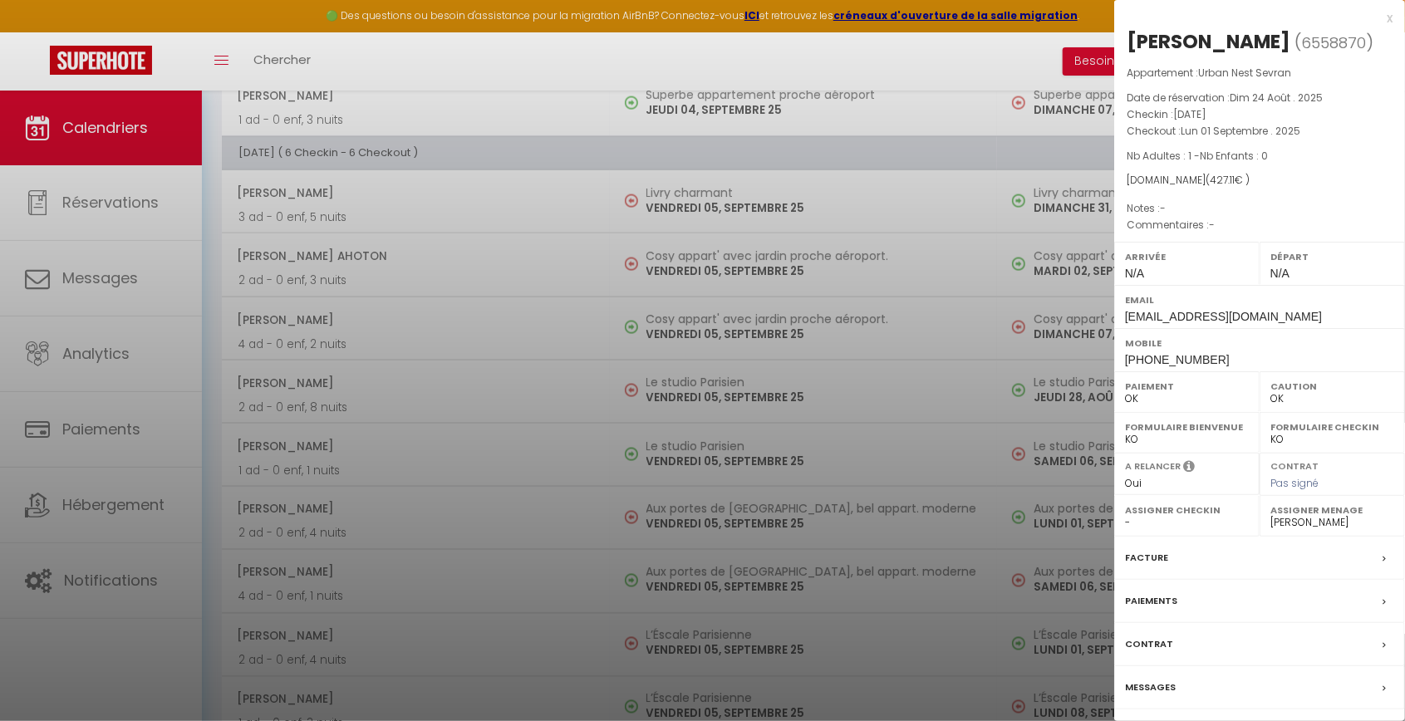
click at [1139, 653] on label "Contrat" at bounding box center [1149, 644] width 48 height 17
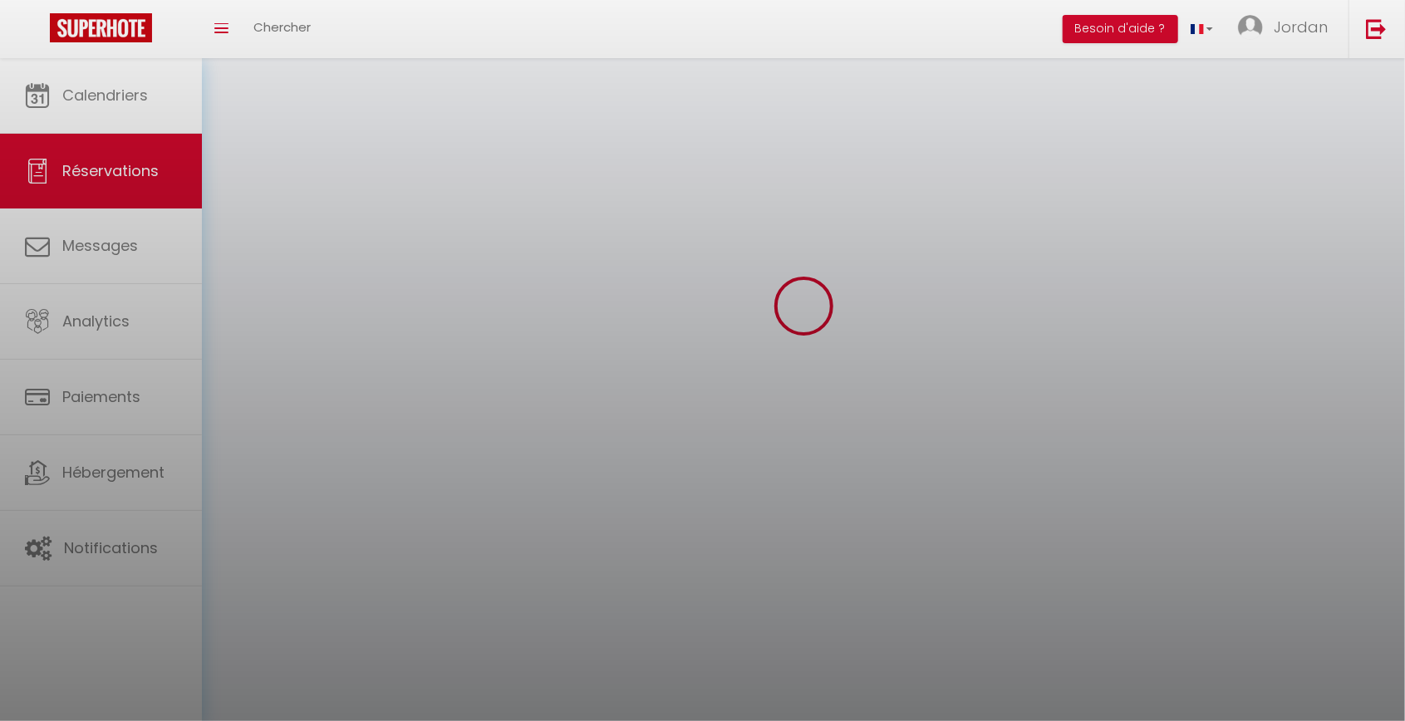
scroll to position [194, 0]
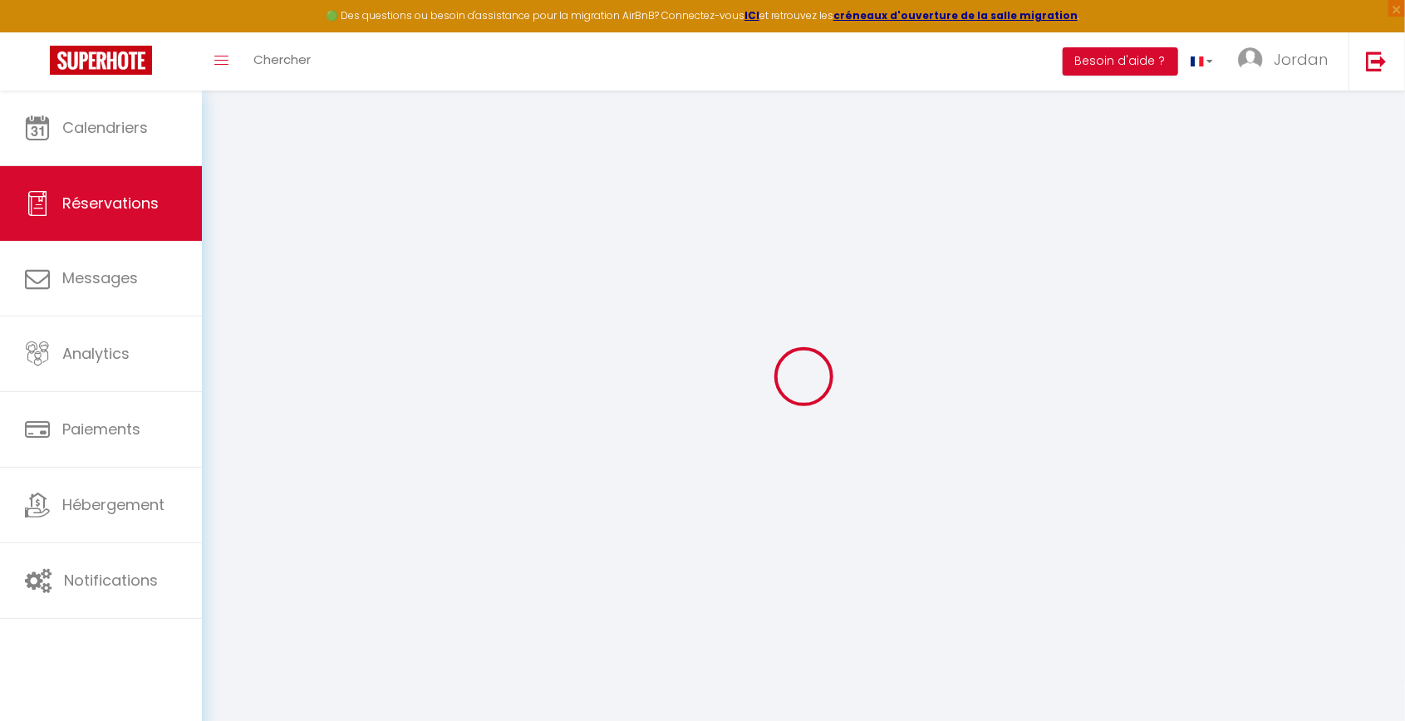
select select
checkbox input "false"
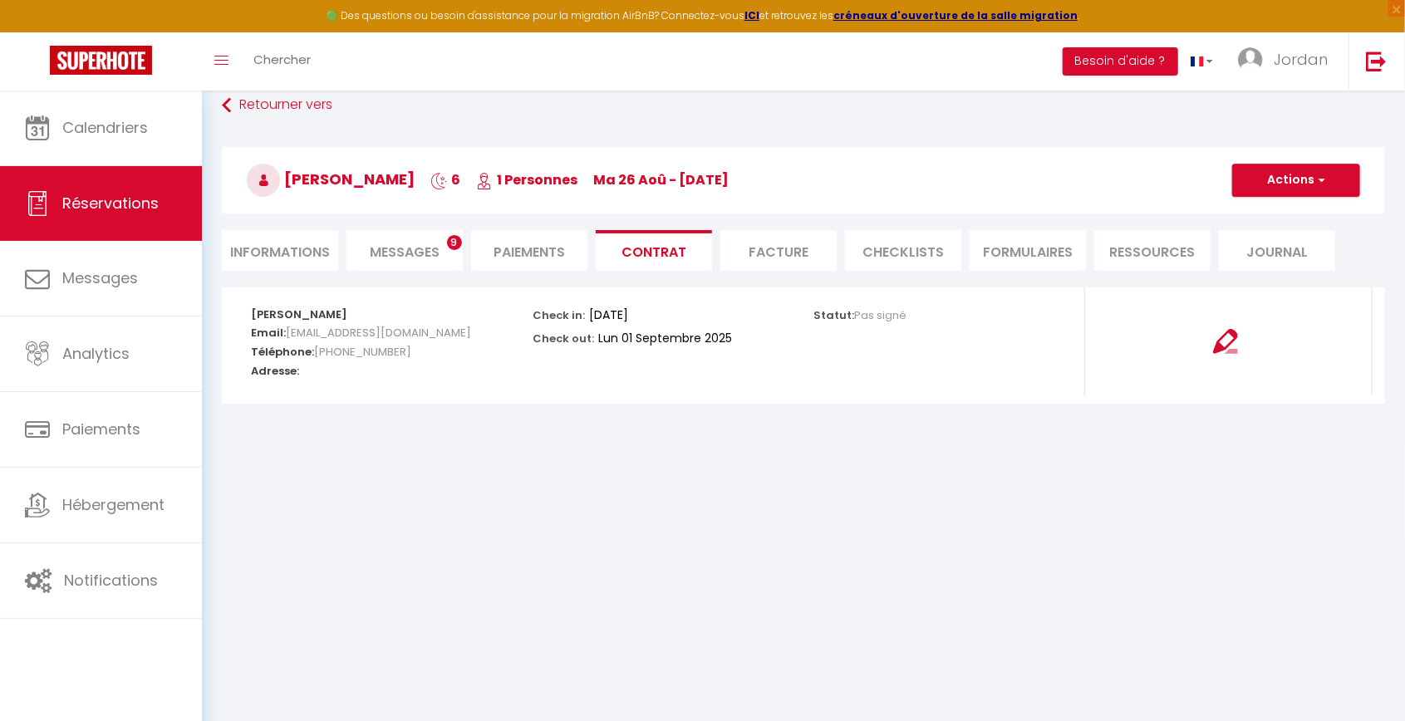
click at [539, 230] on li "Paiements" at bounding box center [529, 250] width 116 height 41
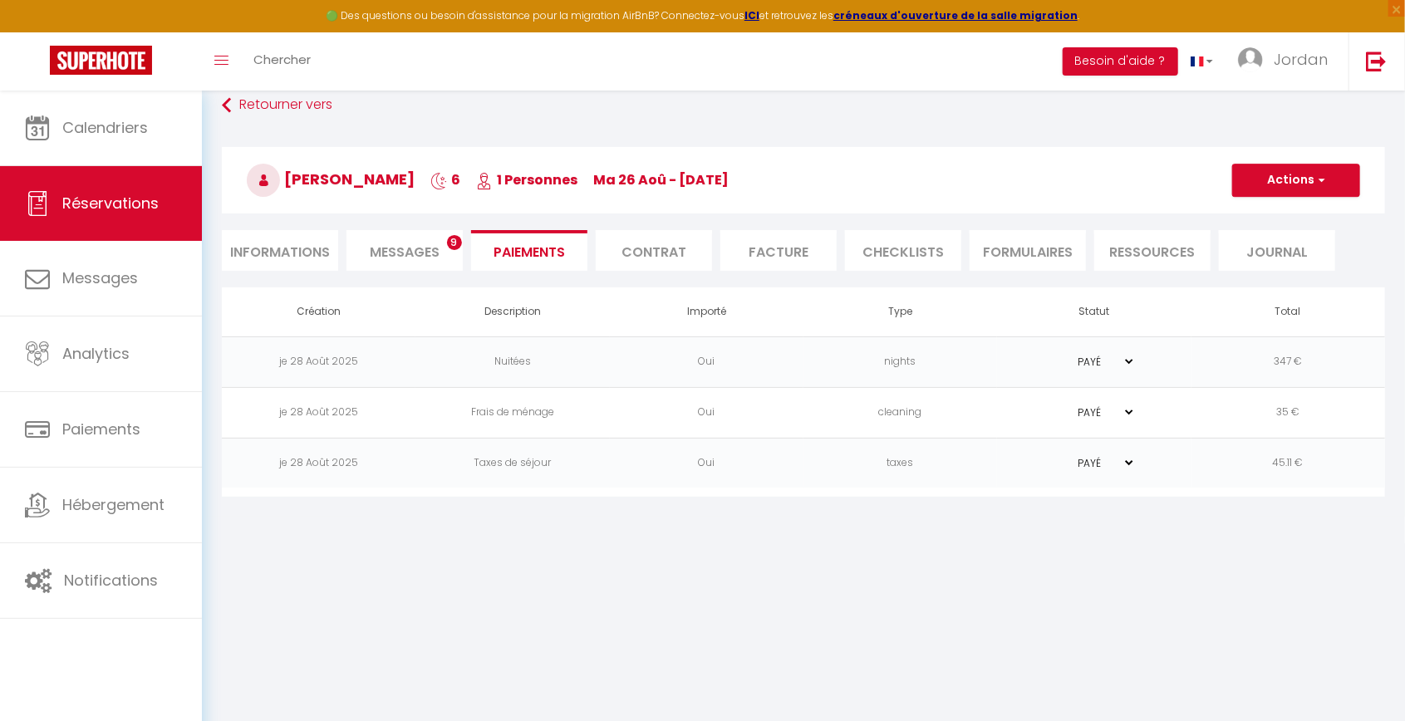
click at [901, 230] on li "CHECKLISTS" at bounding box center [903, 250] width 116 height 41
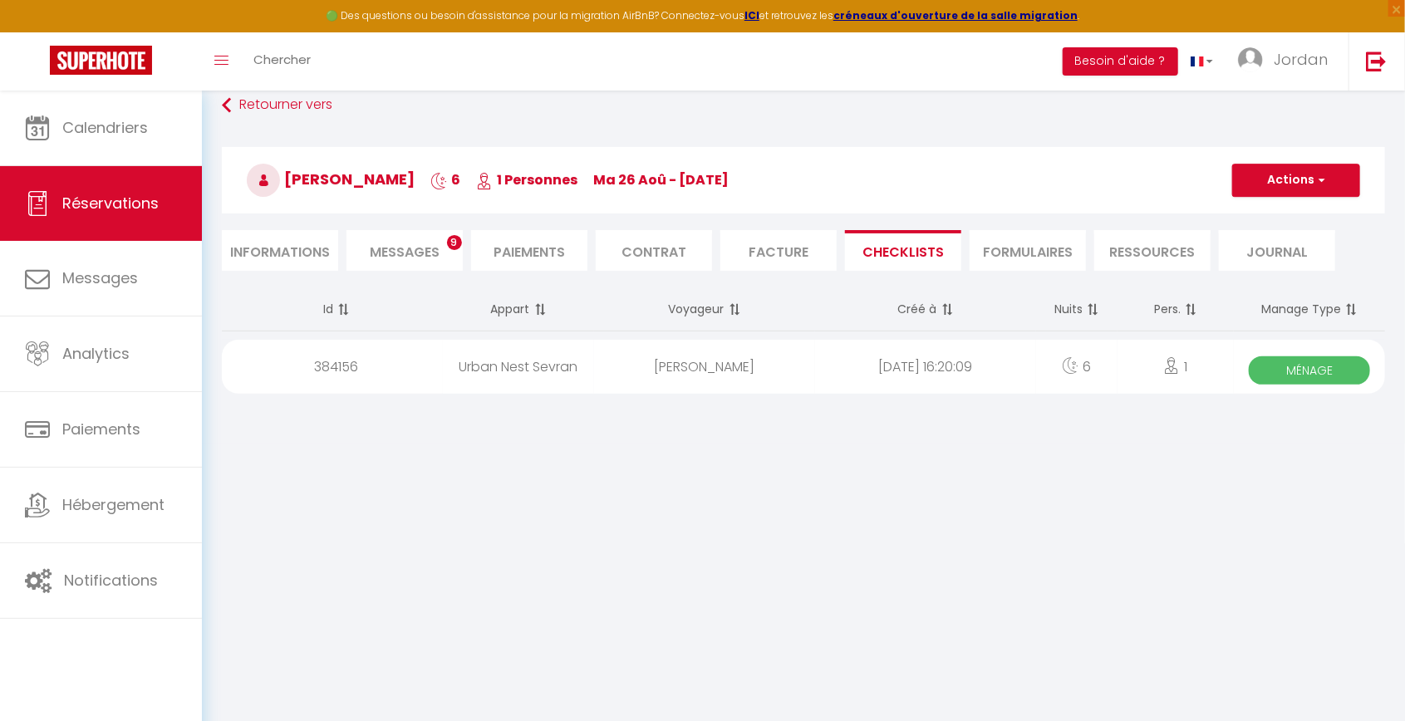
click at [1048, 340] on div "6" at bounding box center [1076, 367] width 81 height 54
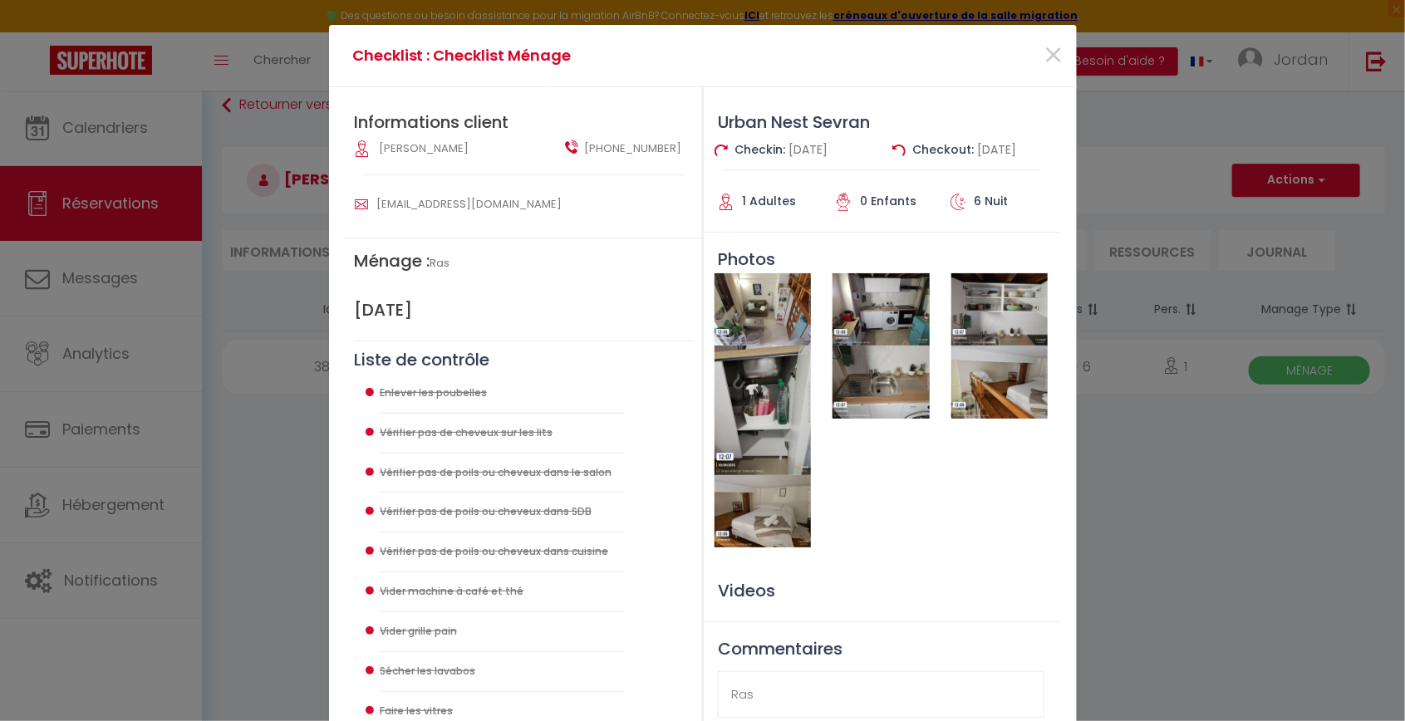
click at [739, 312] on img at bounding box center [763, 309] width 96 height 72
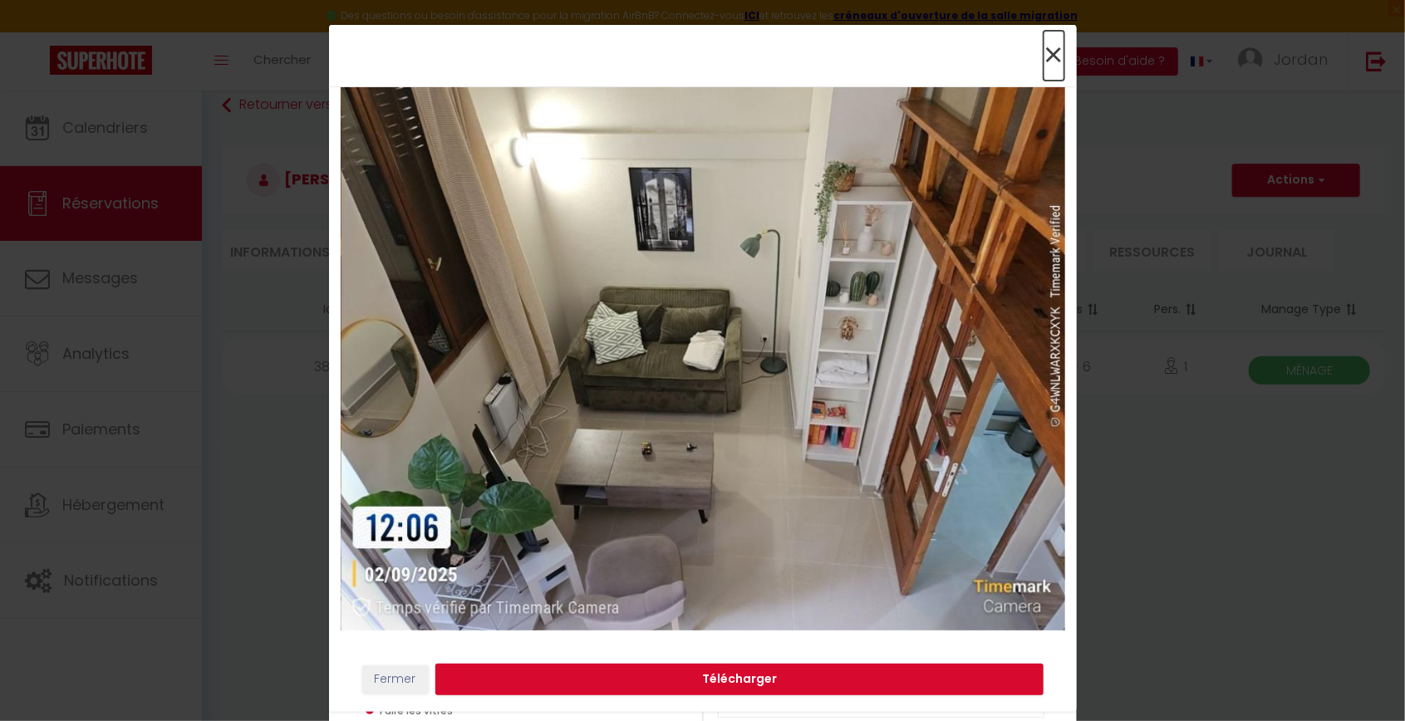
click at [1054, 63] on span "×" at bounding box center [1054, 56] width 21 height 50
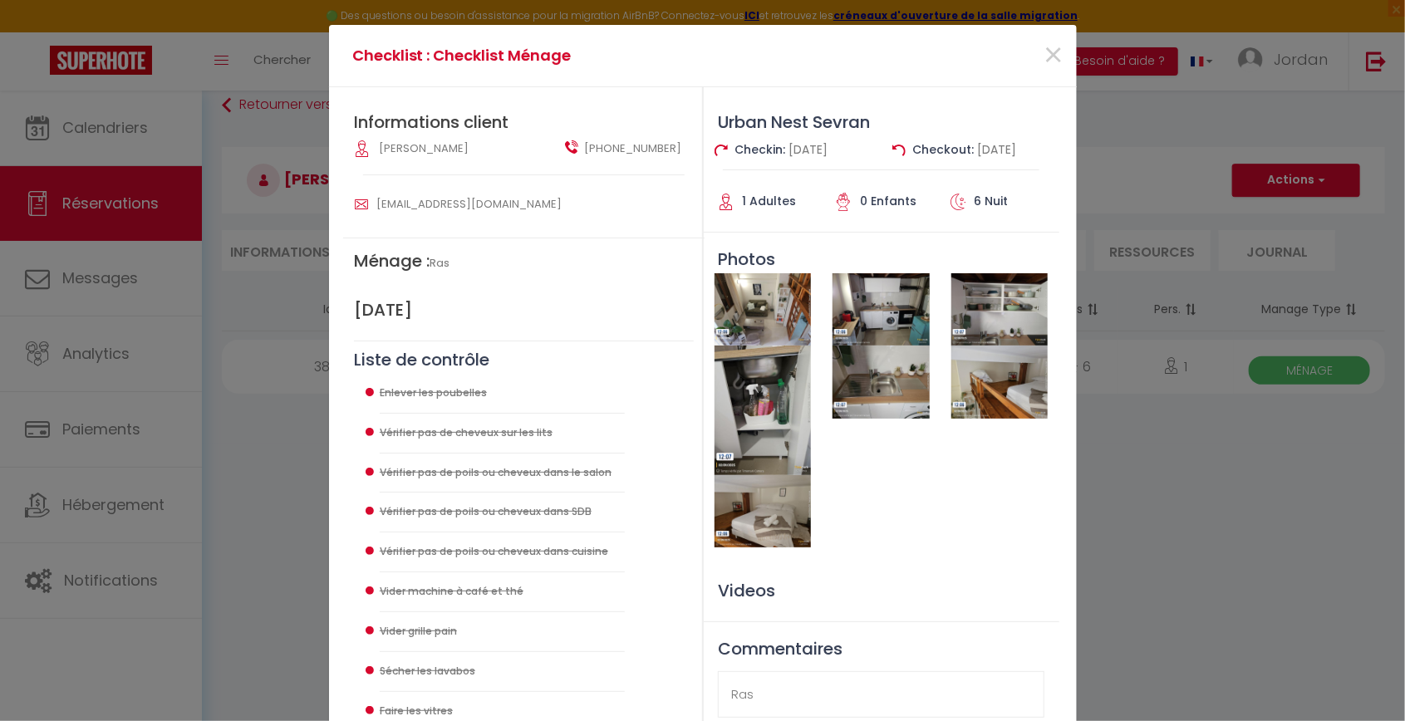
click at [853, 290] on img at bounding box center [881, 309] width 96 height 72
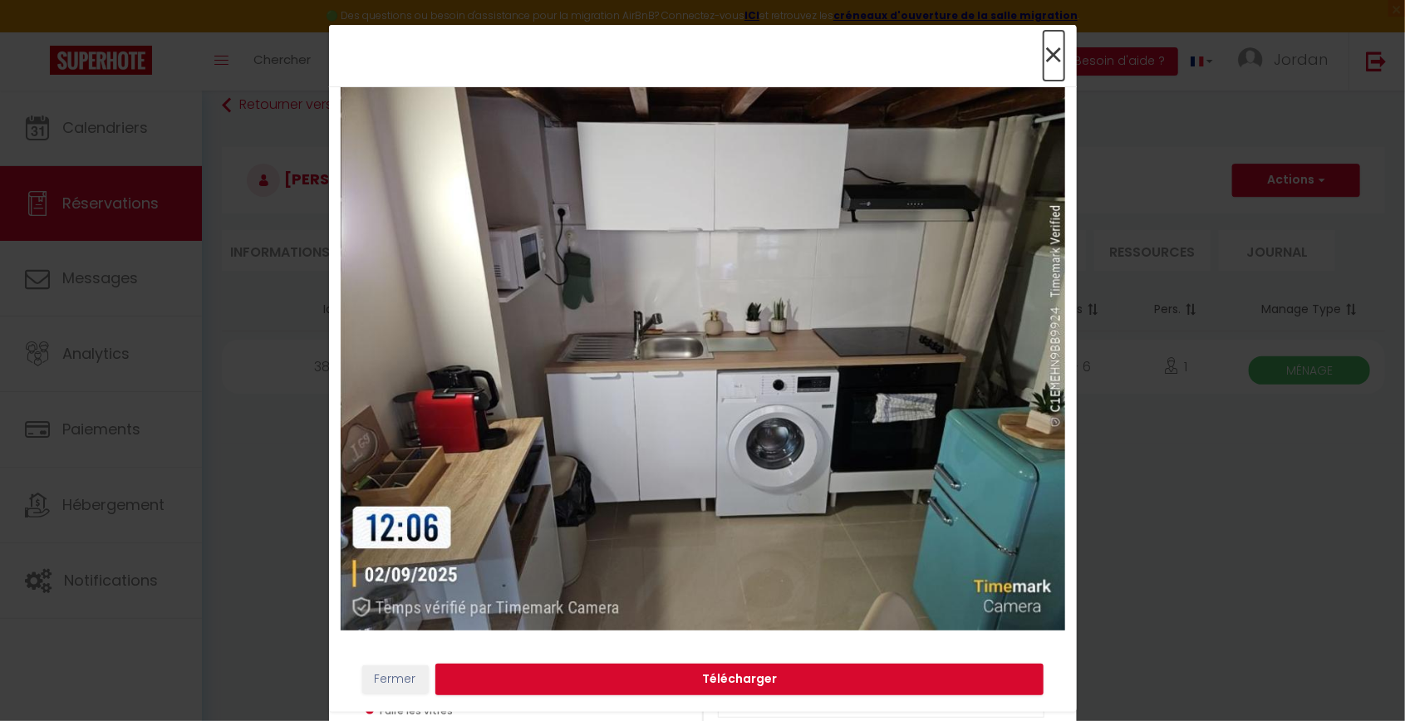
click at [1063, 53] on span "×" at bounding box center [1054, 56] width 21 height 50
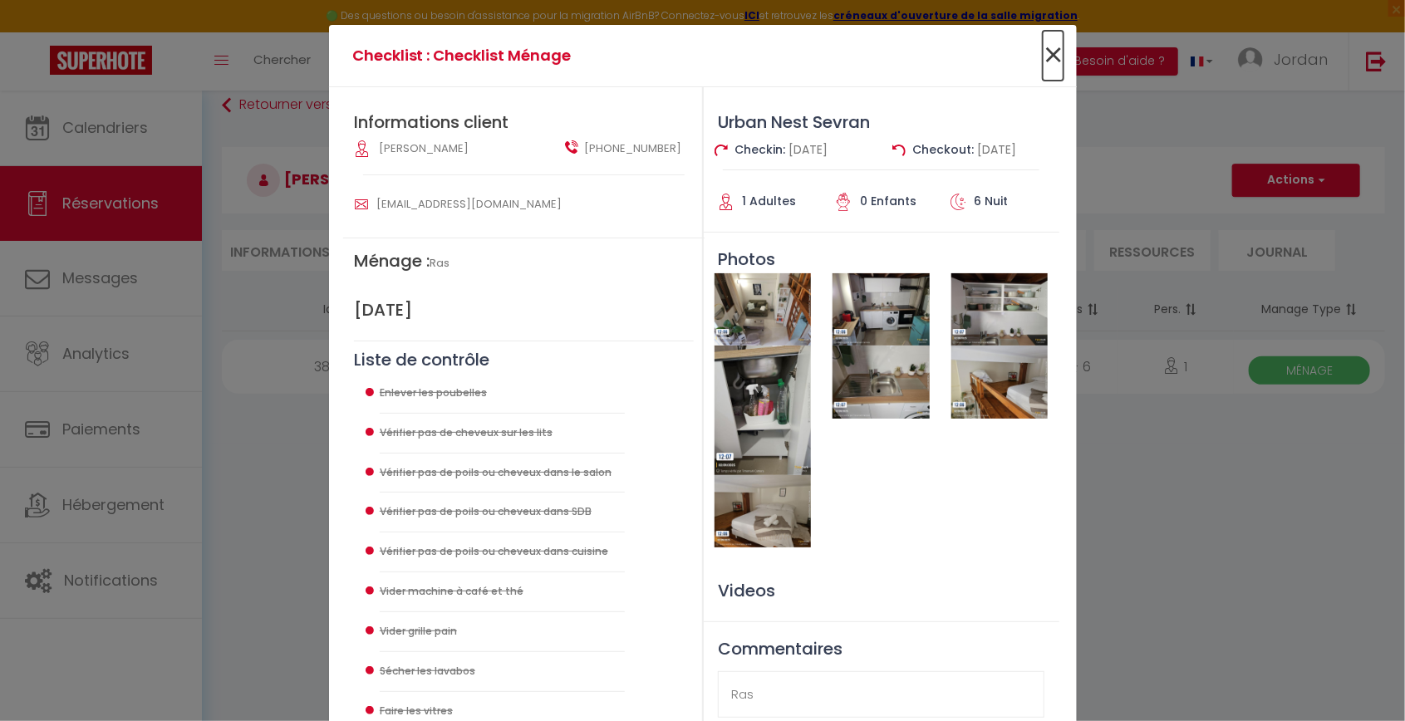
click at [1050, 44] on span "×" at bounding box center [1053, 56] width 21 height 50
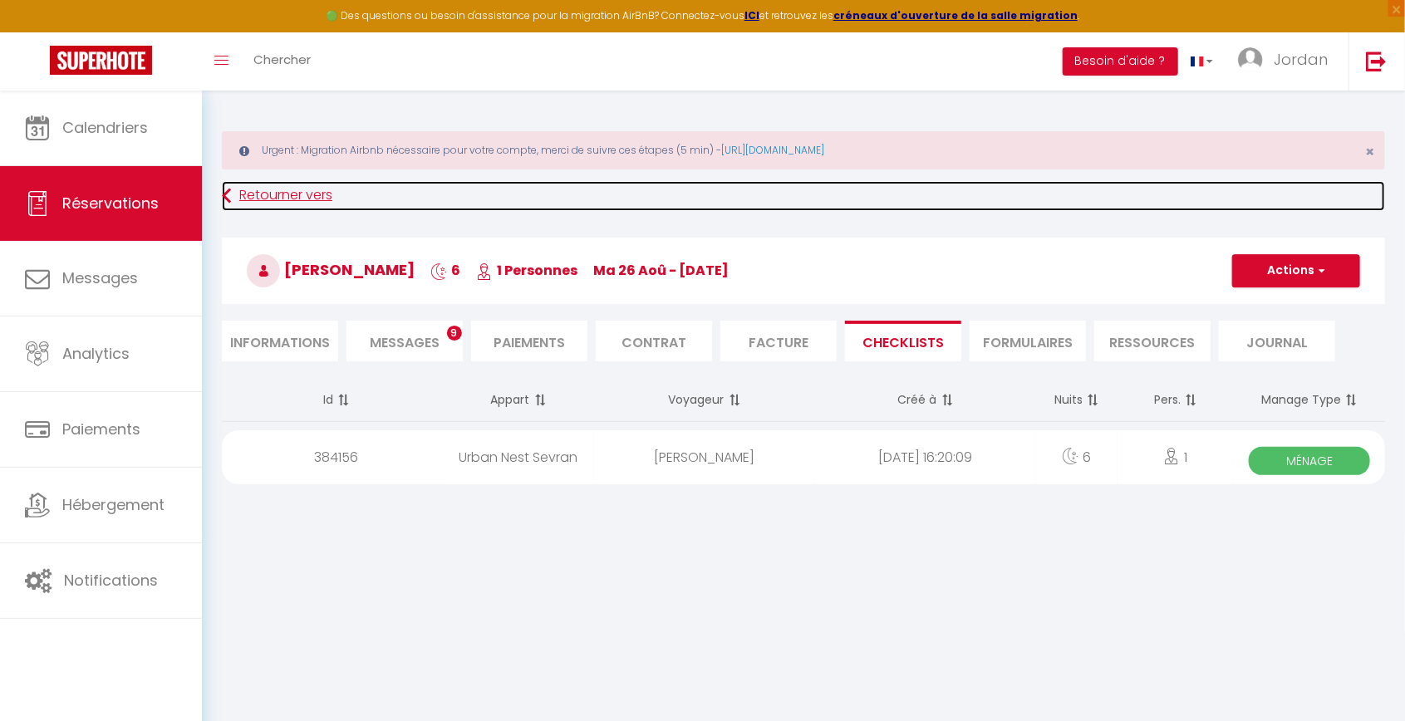
click at [241, 183] on link "Retourner vers" at bounding box center [804, 196] width 1164 height 30
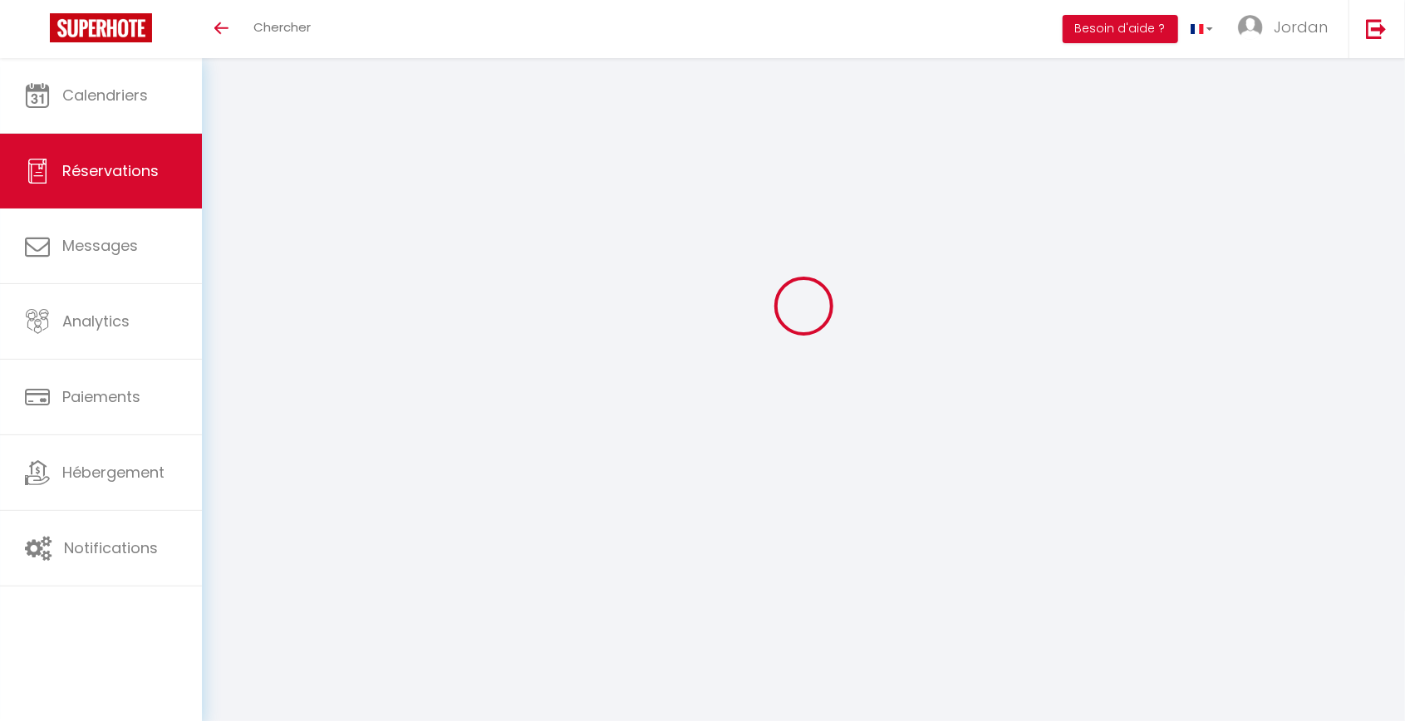
select select
checkbox input "false"
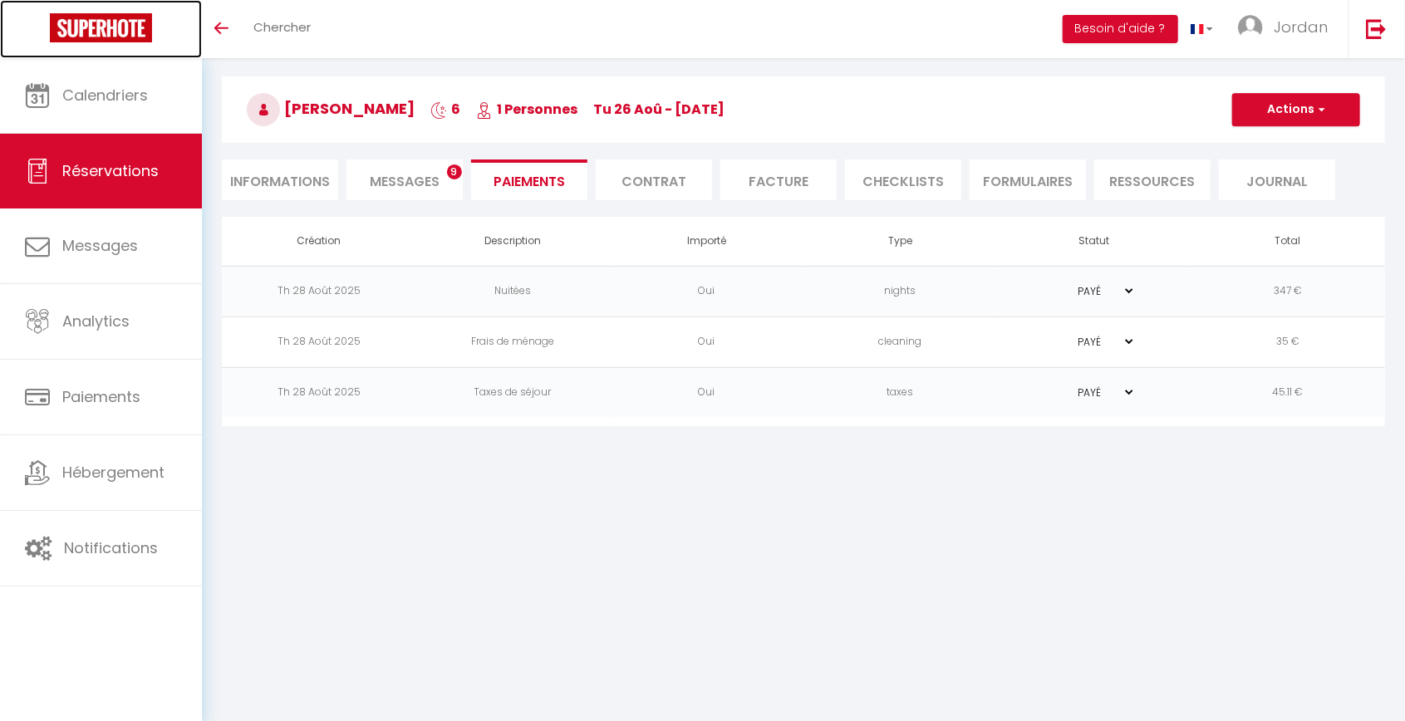
click at [91, 17] on img at bounding box center [101, 27] width 102 height 29
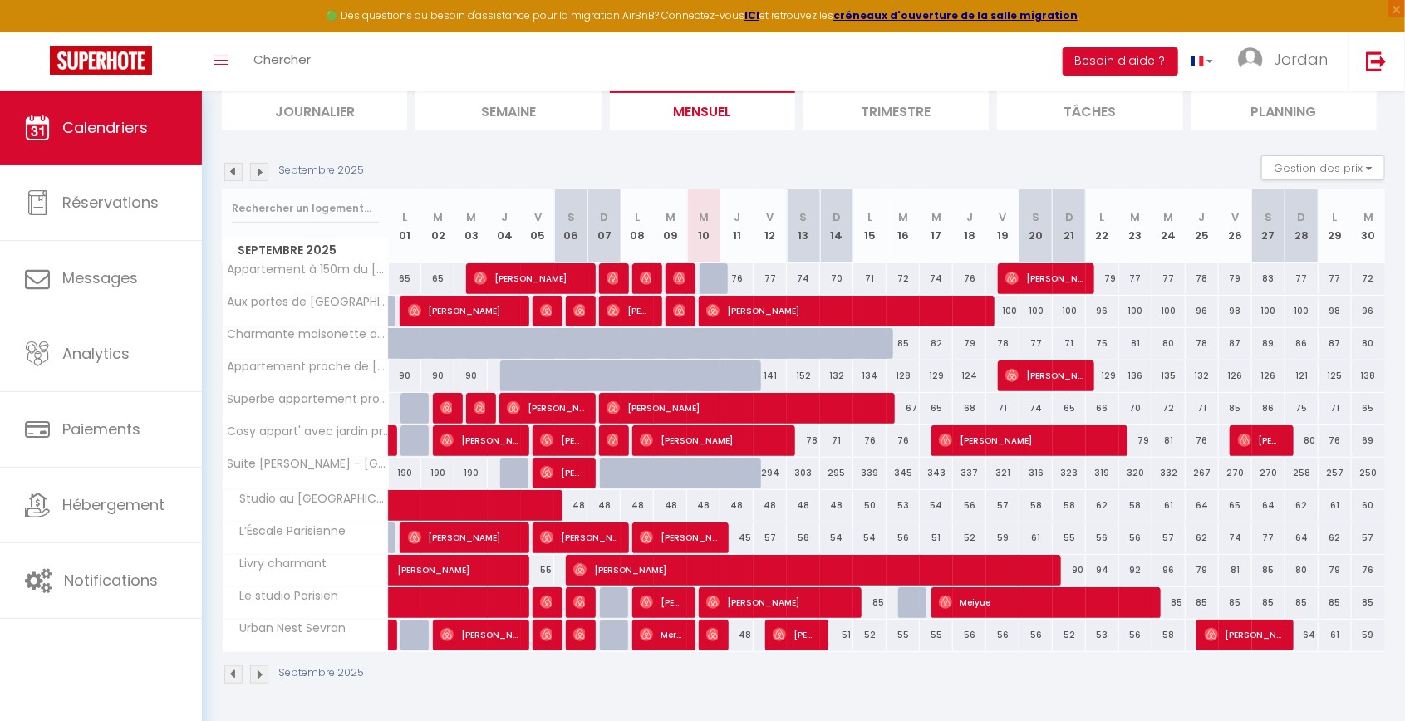
scroll to position [189, 0]
